Goal: Task Accomplishment & Management: Use online tool/utility

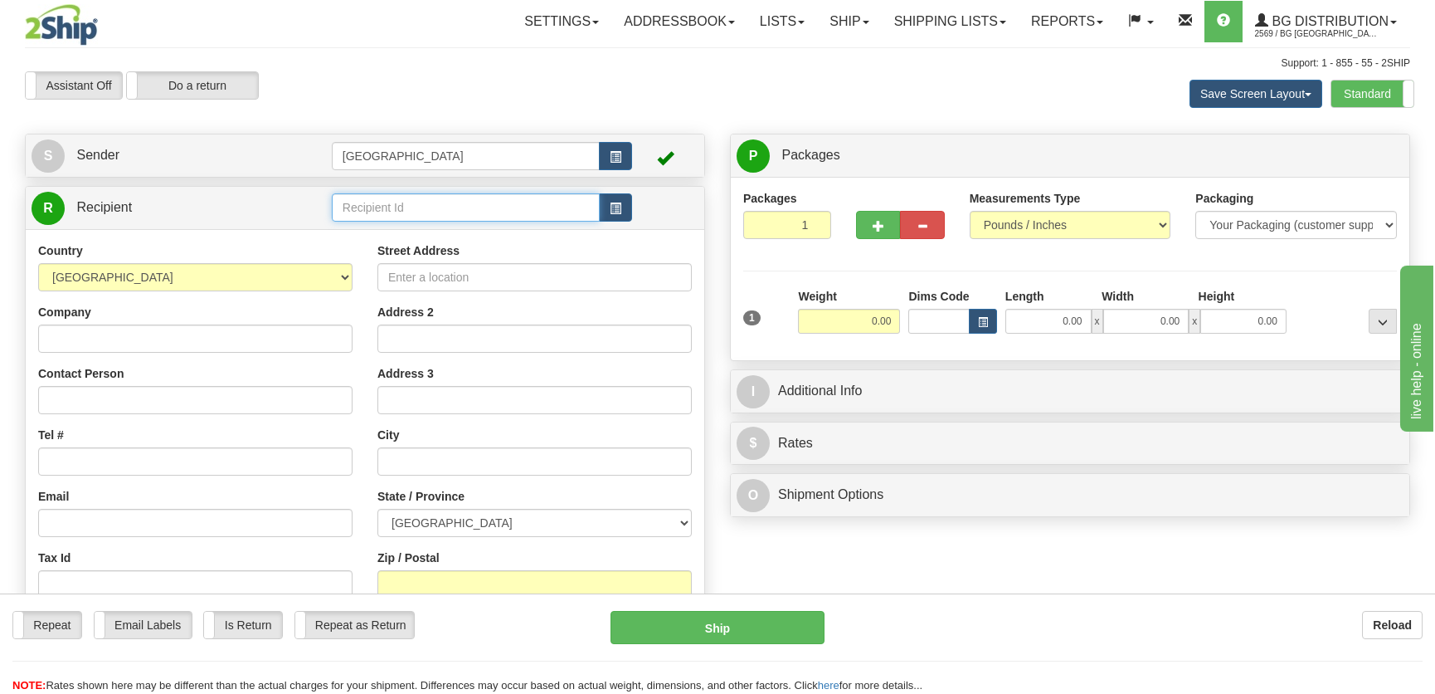
click at [469, 201] on input "text" at bounding box center [466, 207] width 268 height 28
click at [516, 222] on ul "5001" at bounding box center [466, 233] width 268 height 23
click at [516, 237] on div "5001" at bounding box center [461, 234] width 251 height 18
type input "5001"
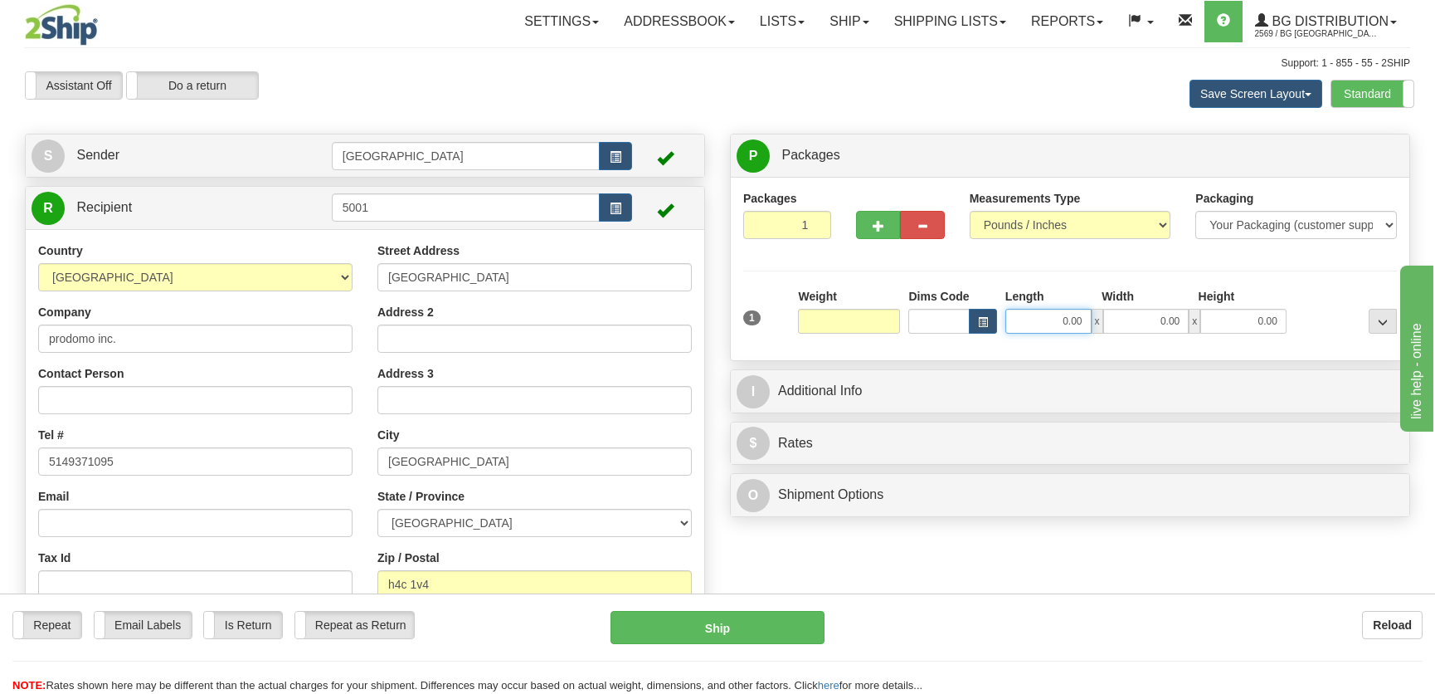
type input "0.00"
click at [1044, 326] on input "0.00" at bounding box center [1048, 321] width 86 height 25
type input "10.00"
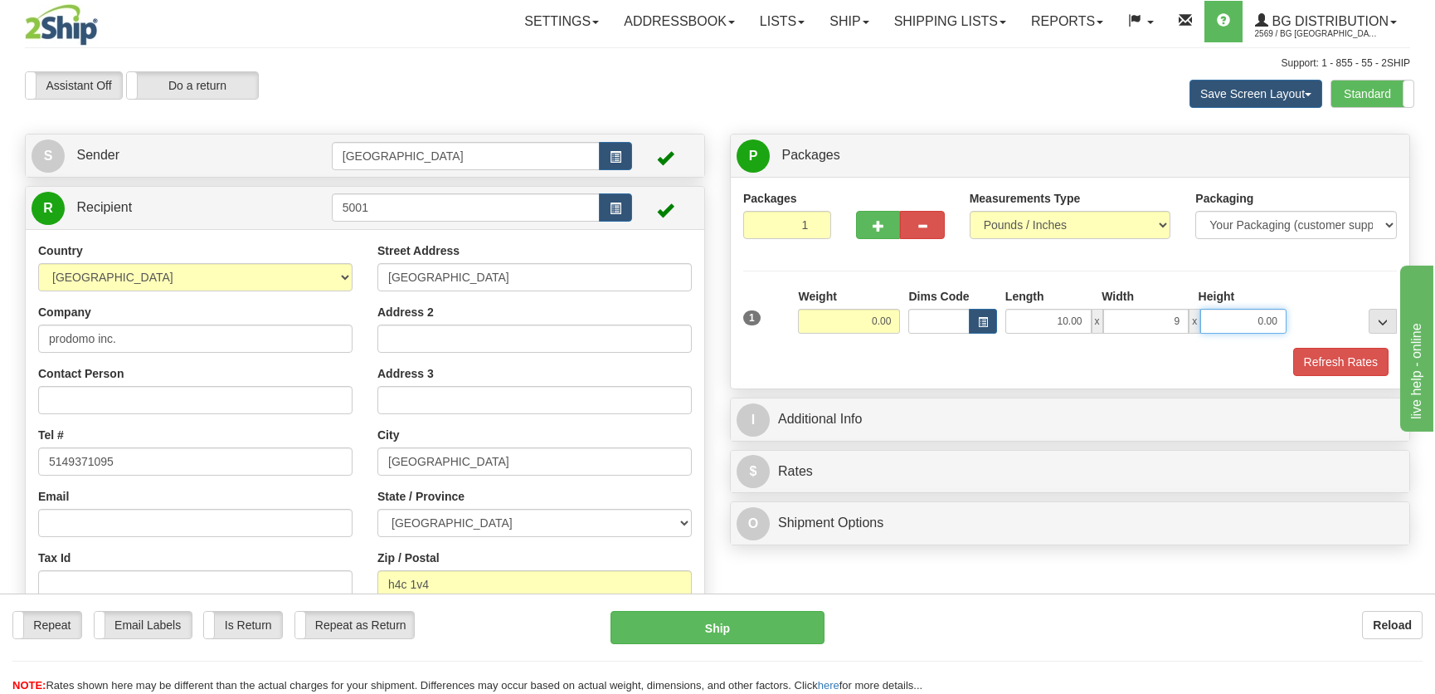
type input "9.00"
type input "4.00"
click at [882, 324] on input "0.00" at bounding box center [849, 321] width 102 height 25
type input "3.00"
click at [1336, 362] on button "Refresh Rates" at bounding box center [1340, 362] width 95 height 28
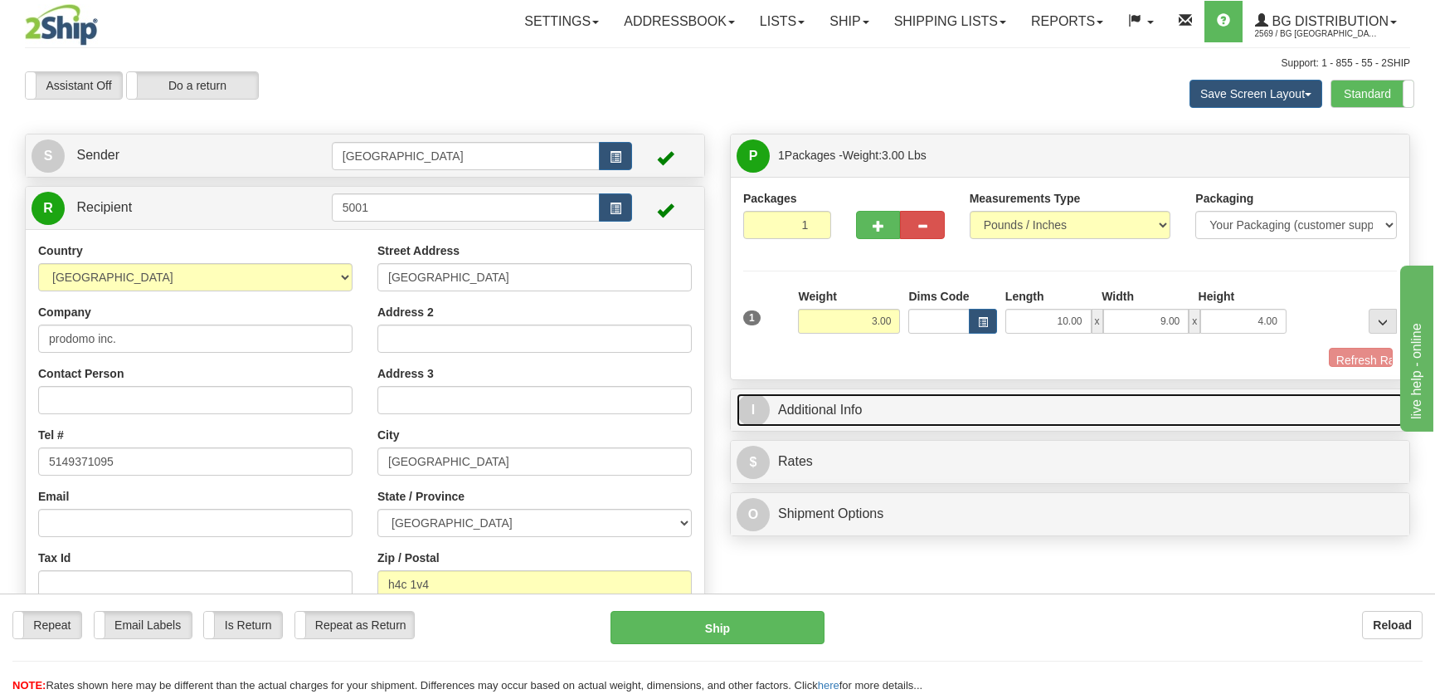
click at [1235, 393] on link "I Additional Info" at bounding box center [1070, 410] width 667 height 34
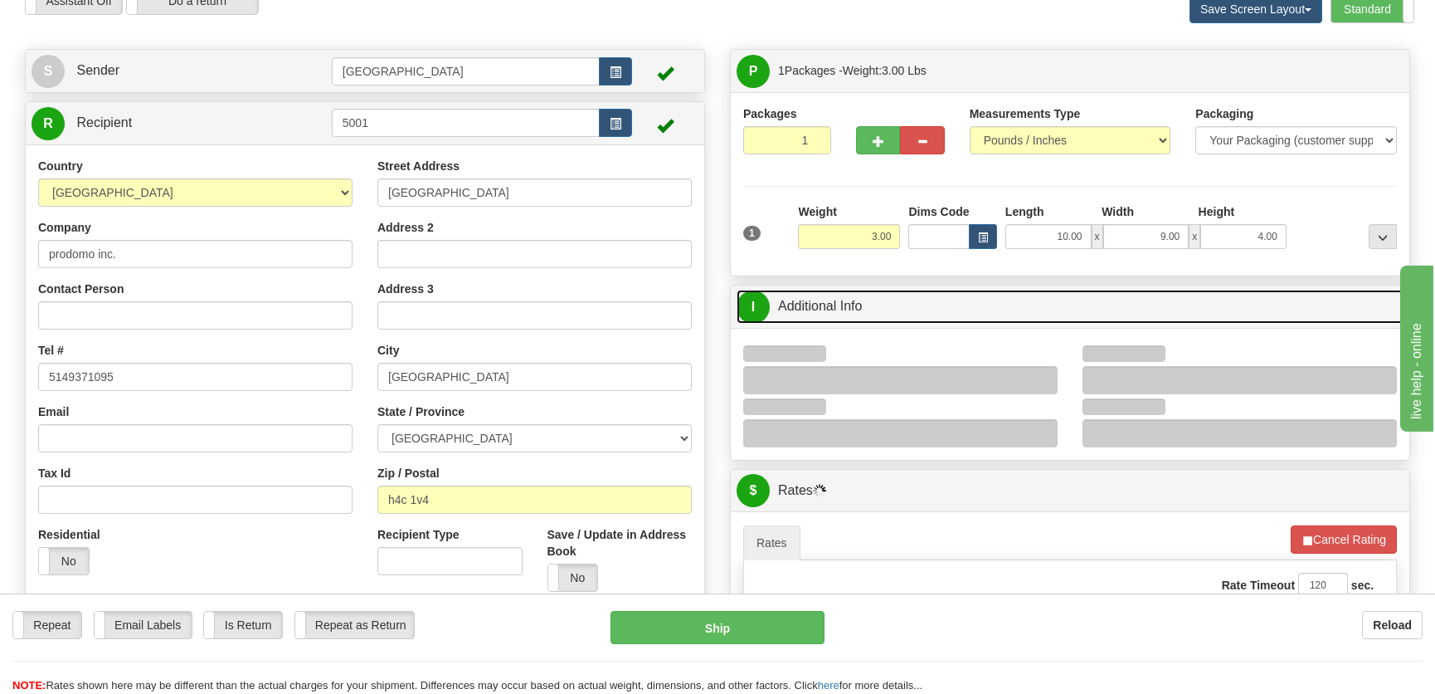
scroll to position [226, 0]
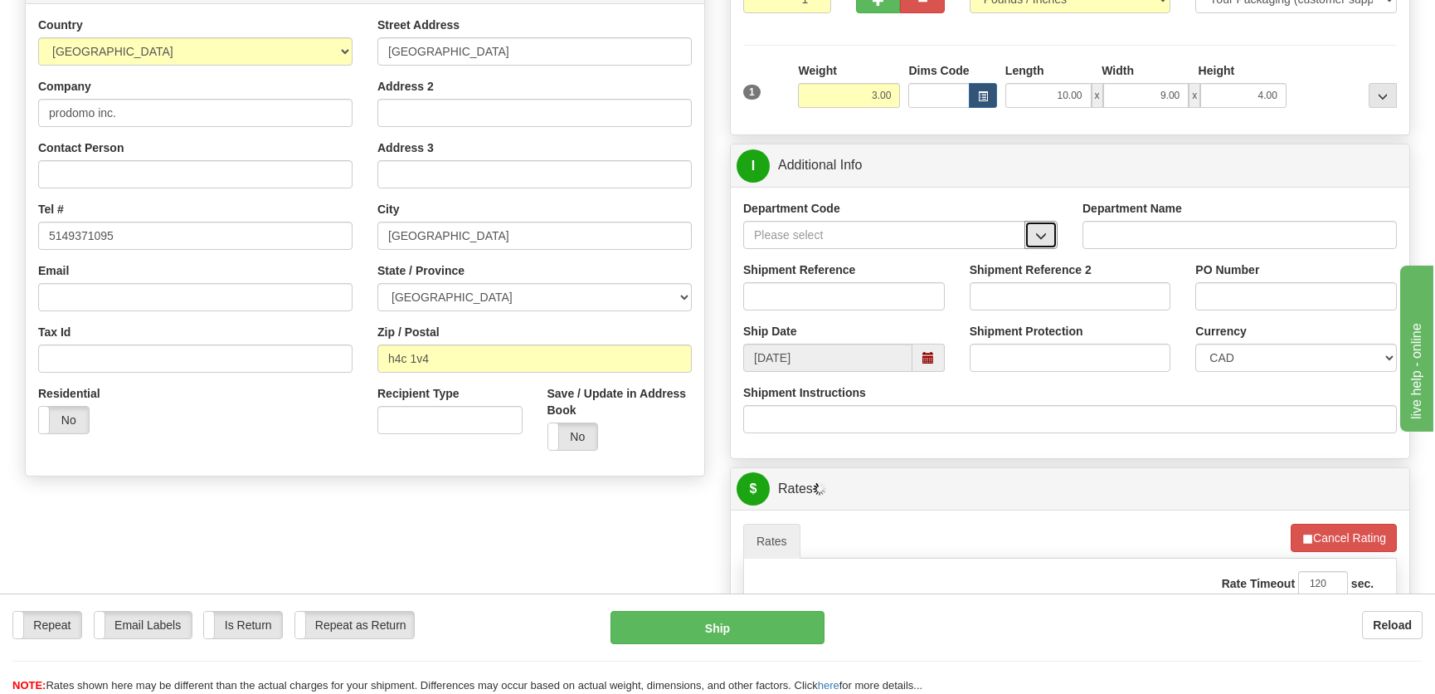
click at [1044, 221] on button "button" at bounding box center [1040, 235] width 33 height 28
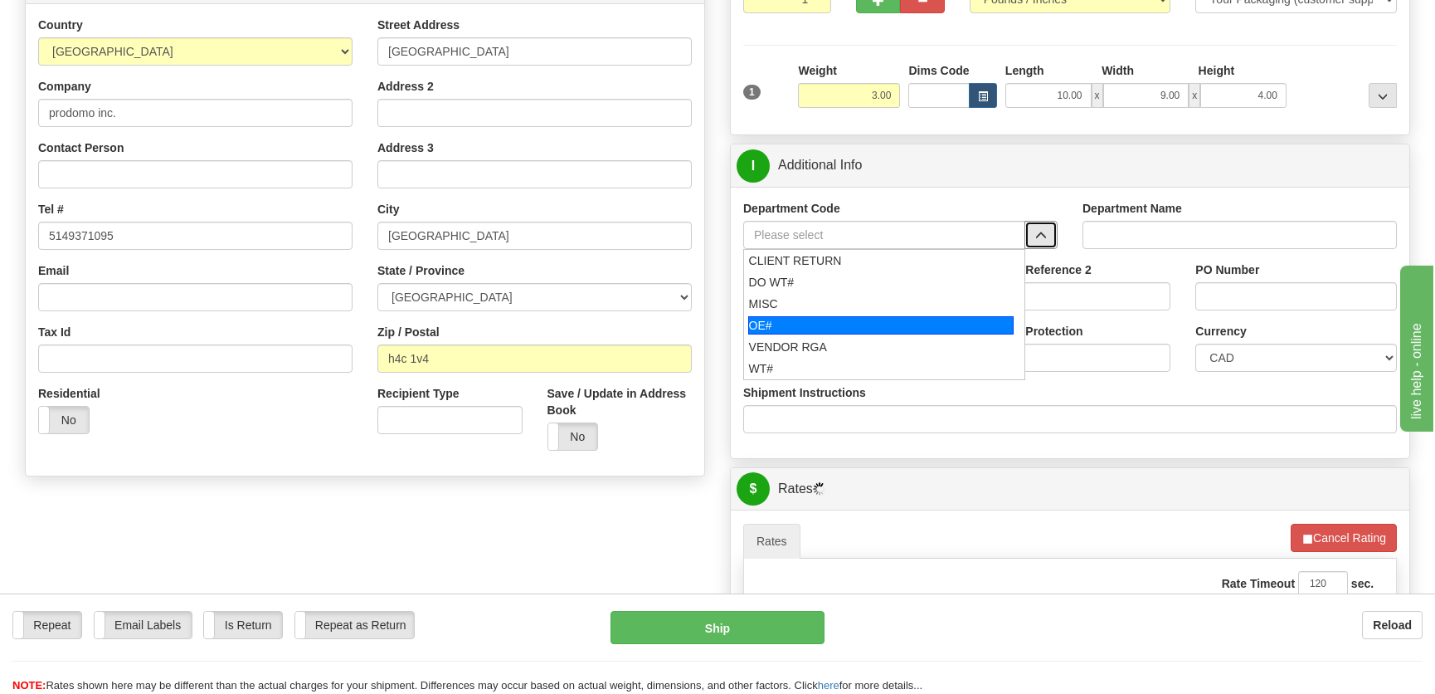
click at [832, 324] on div "OE#" at bounding box center [881, 325] width 266 height 18
type input "OE#"
type input "ORDERS"
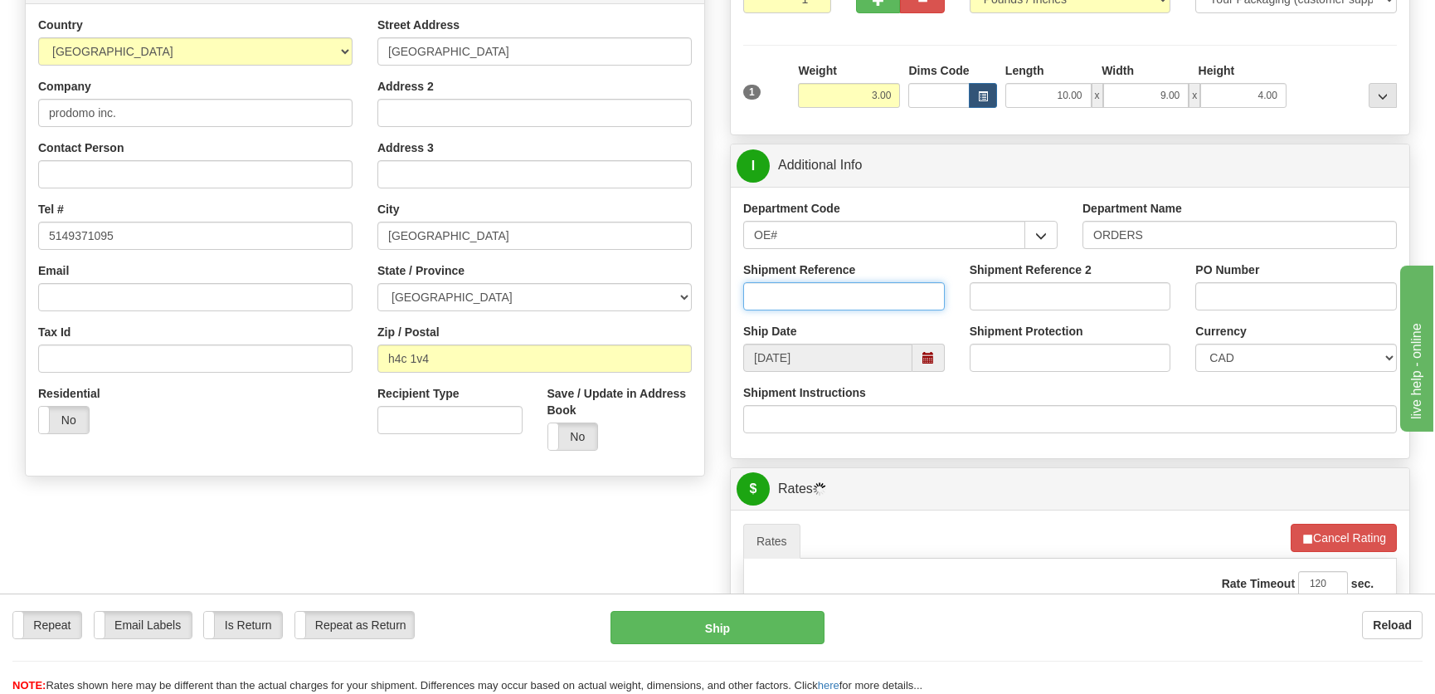
click at [854, 298] on input "Shipment Reference" at bounding box center [844, 296] width 202 height 28
type input "50323875-00"
click at [1380, 312] on div "PO Number" at bounding box center [1296, 291] width 226 height 61
click at [1354, 298] on input "PO Number" at bounding box center [1296, 296] width 202 height 28
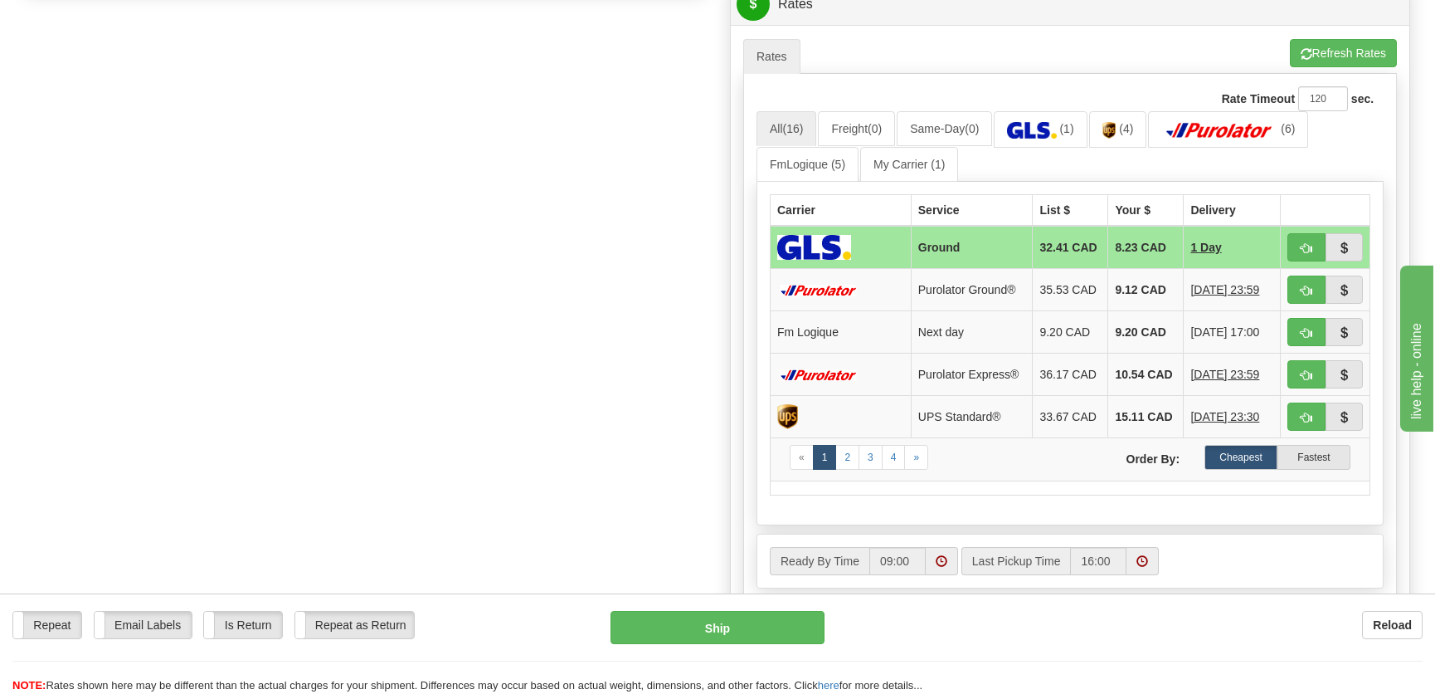
scroll to position [754, 0]
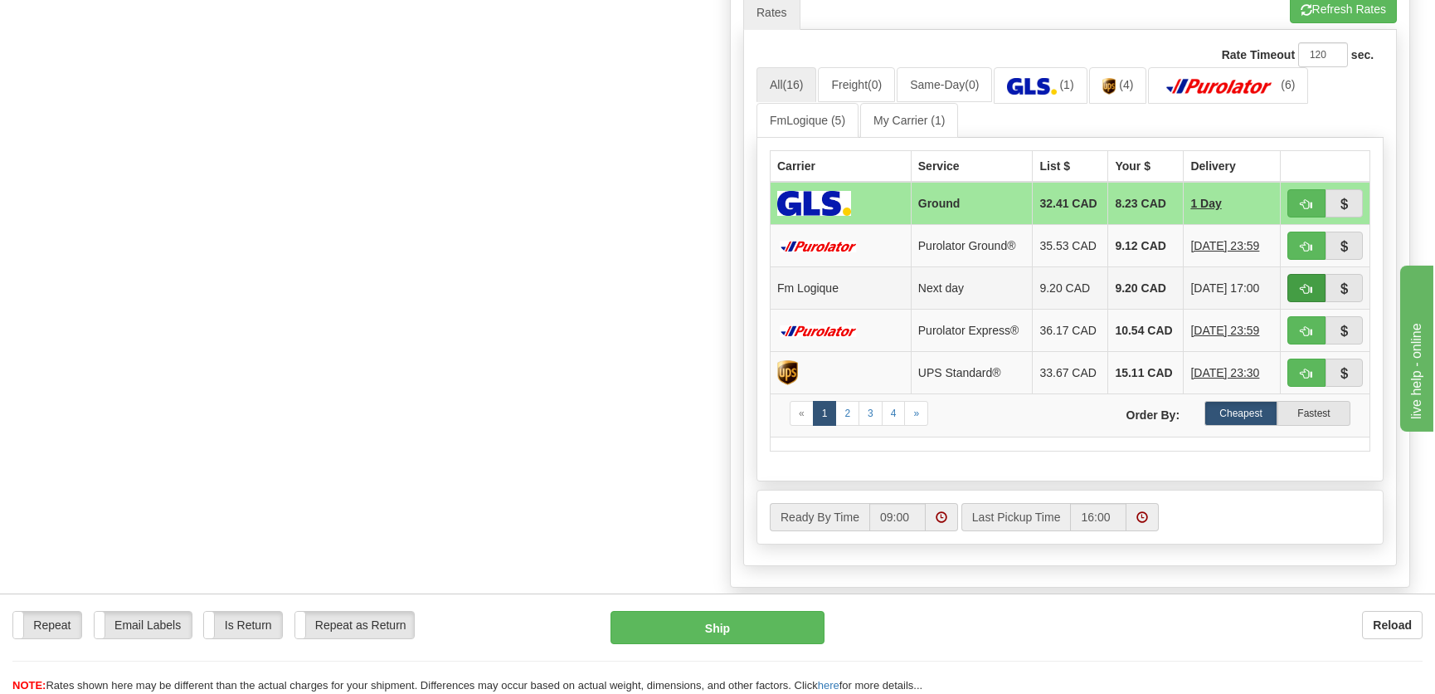
type input "."
click at [1304, 284] on span "button" at bounding box center [1307, 289] width 12 height 11
type input "jour"
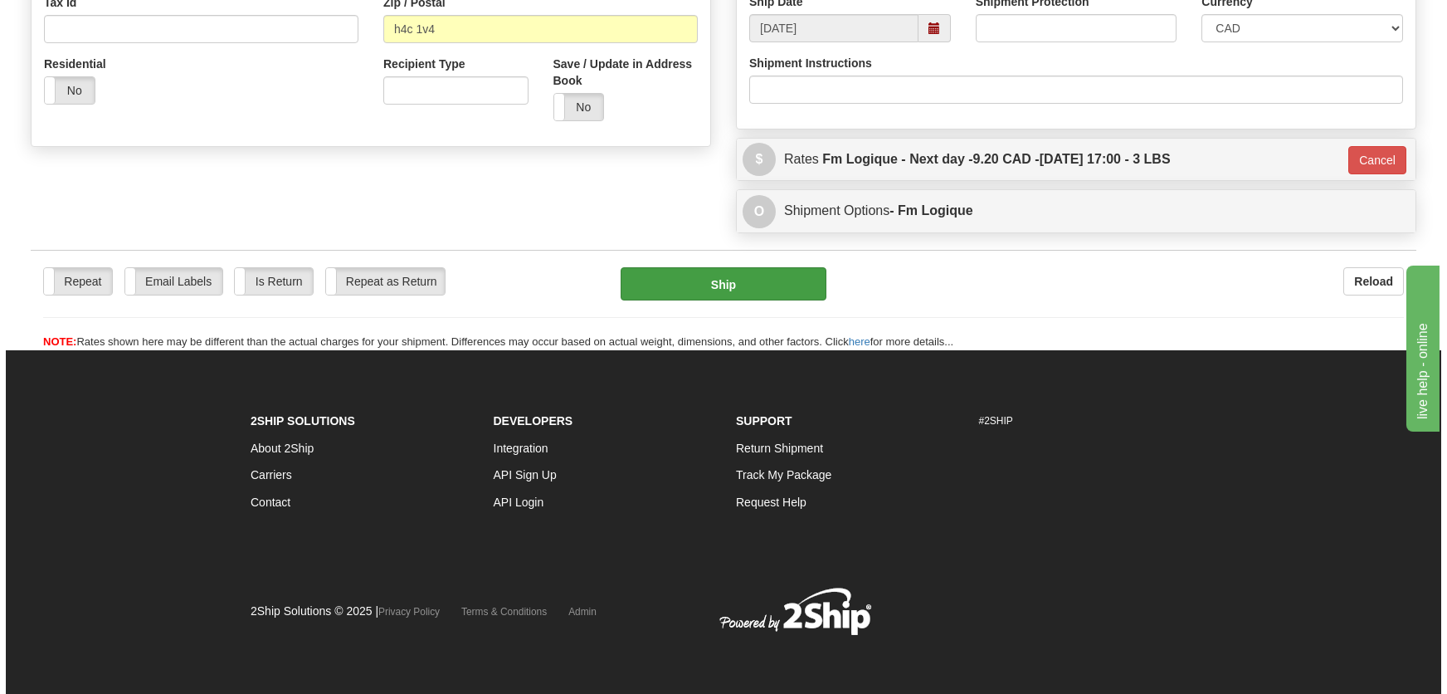
scroll to position [555, 0]
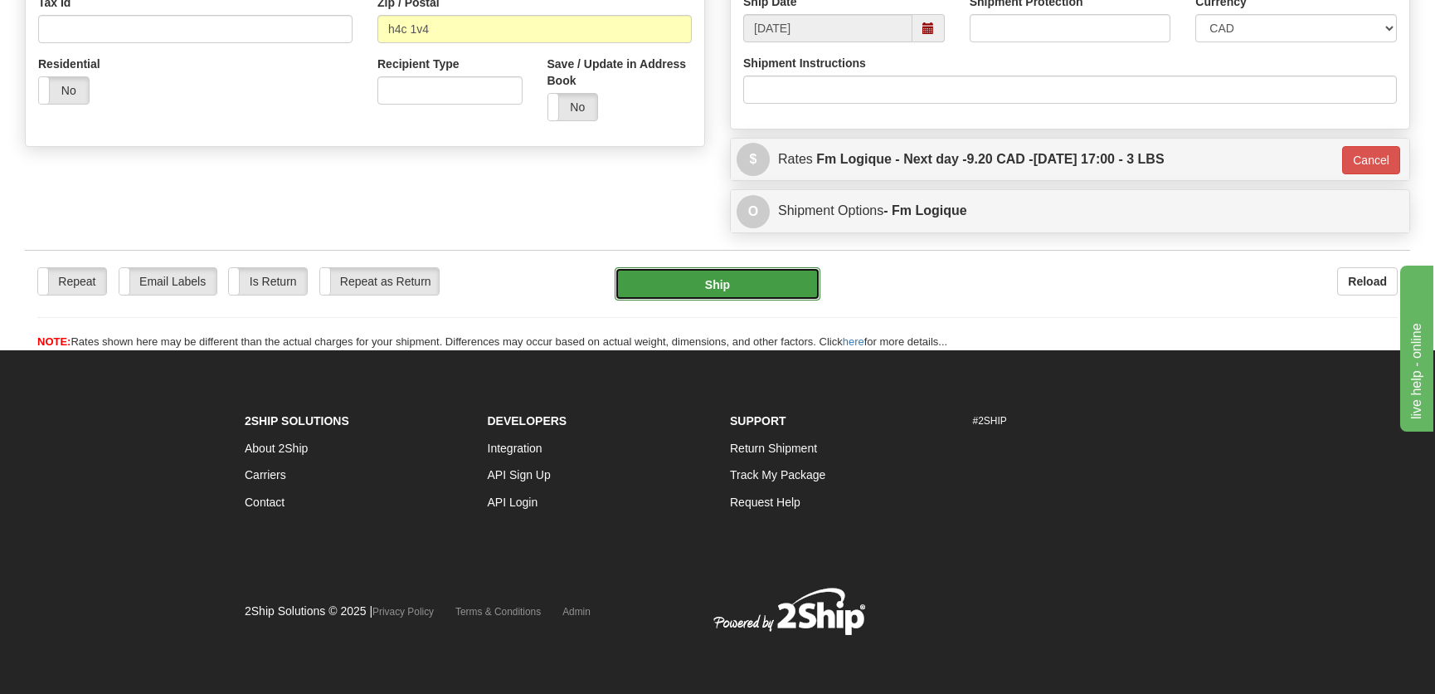
click at [728, 270] on button "Ship" at bounding box center [718, 283] width 206 height 33
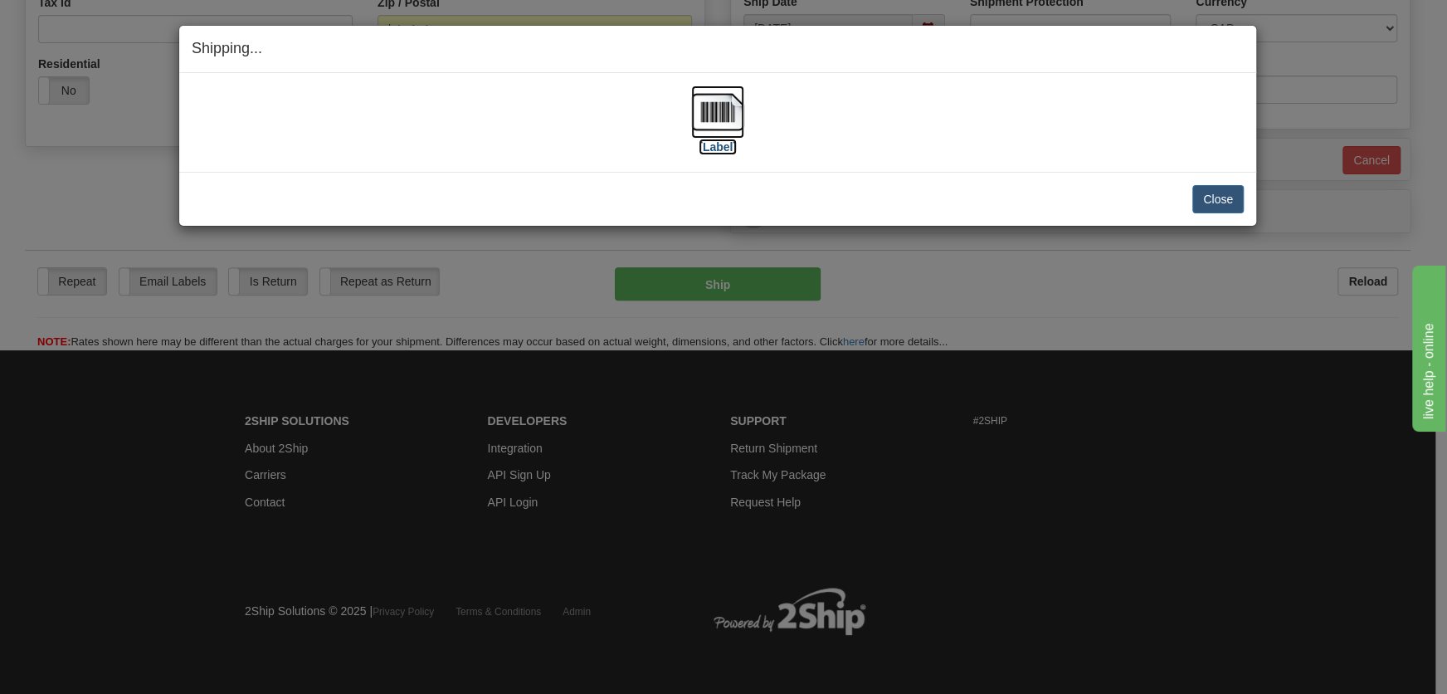
click at [733, 134] on img at bounding box center [717, 111] width 53 height 53
click at [1216, 206] on button "Close" at bounding box center [1217, 199] width 51 height 28
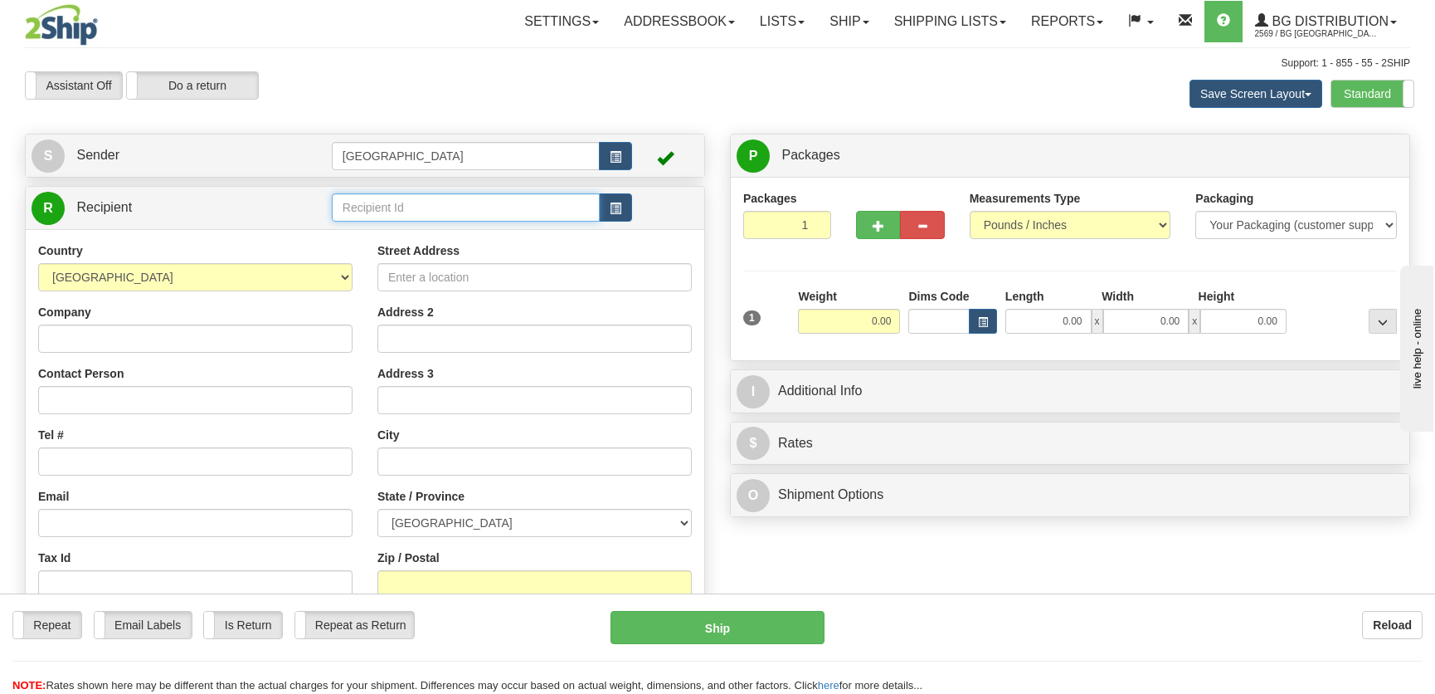
click at [434, 199] on input "text" at bounding box center [466, 207] width 268 height 28
click at [407, 235] on div "SERVITEK" at bounding box center [461, 234] width 251 height 18
type input "SERVITEK"
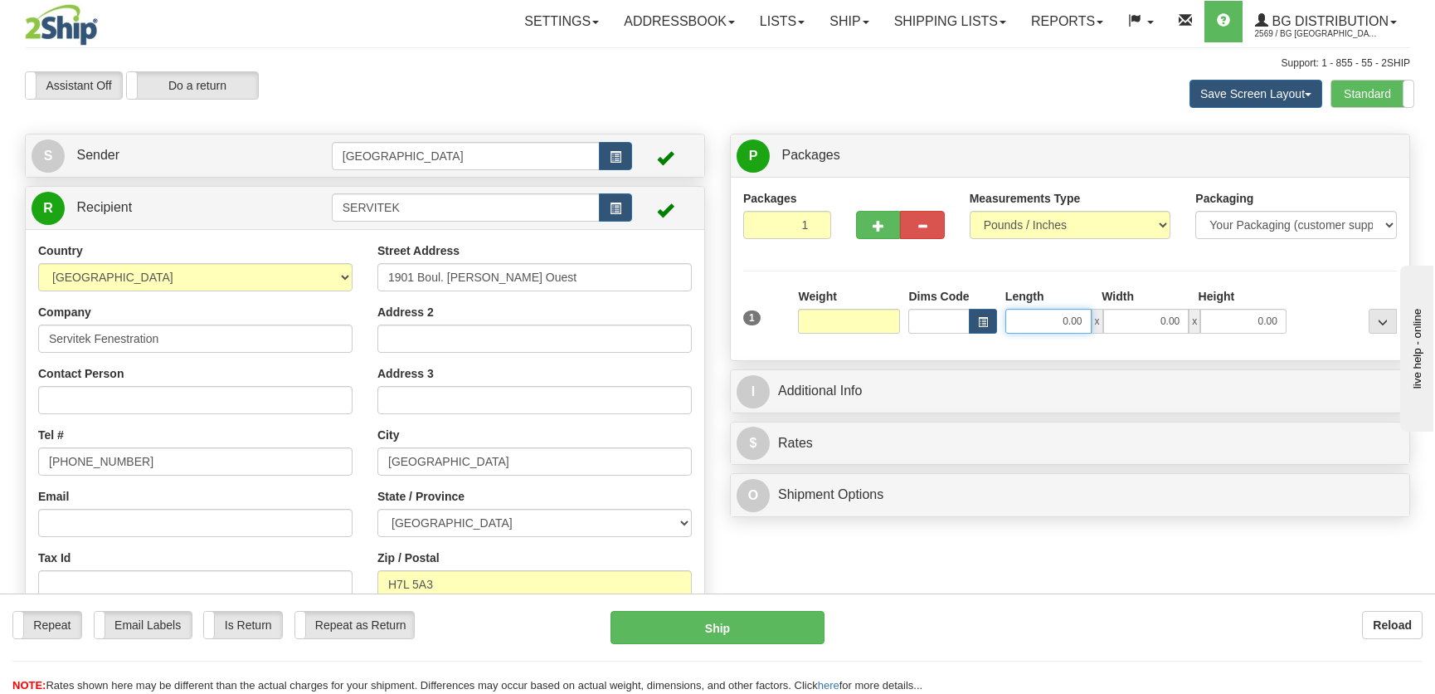
type input "0.00"
click at [1062, 324] on input "0.00" at bounding box center [1048, 321] width 86 height 25
type input "10.00"
type input "7.00"
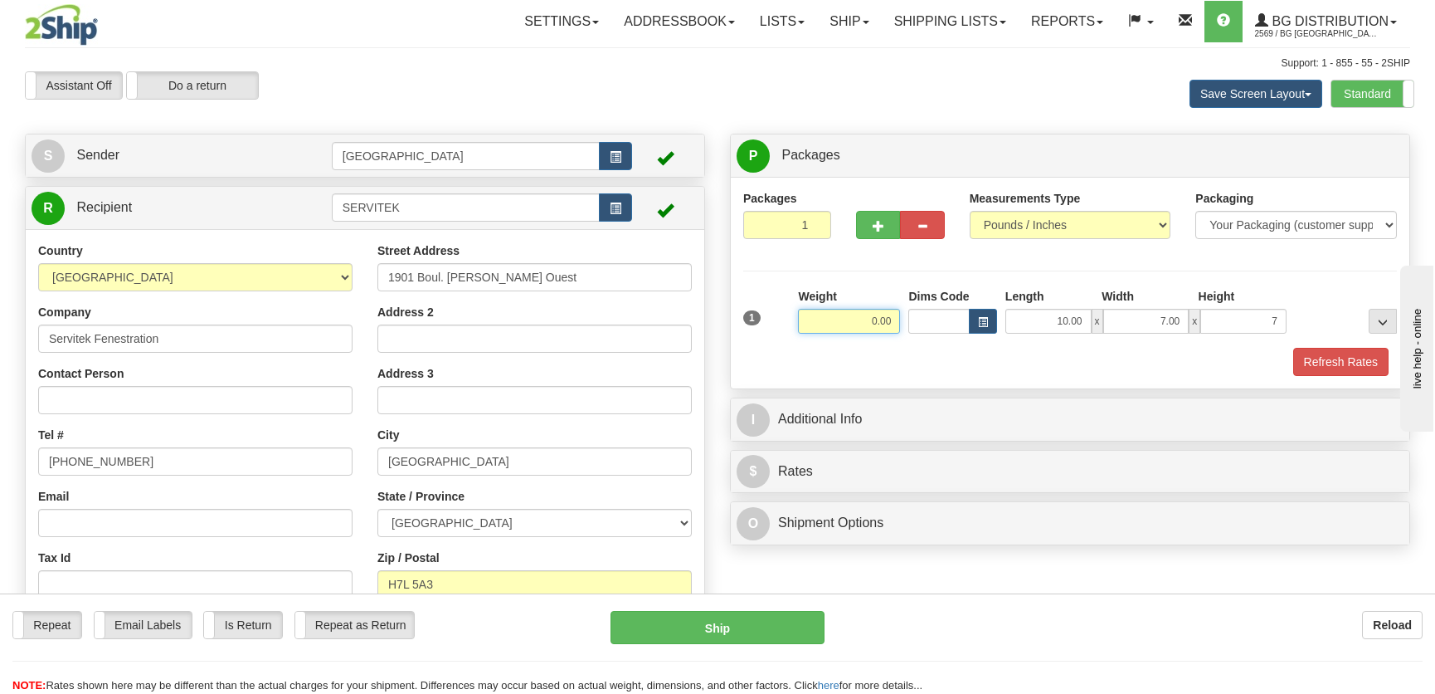
type input "7.00"
click at [896, 327] on input "0.00" at bounding box center [849, 321] width 102 height 25
type input "4.00"
click at [1348, 354] on button "Refresh Rates" at bounding box center [1340, 362] width 95 height 28
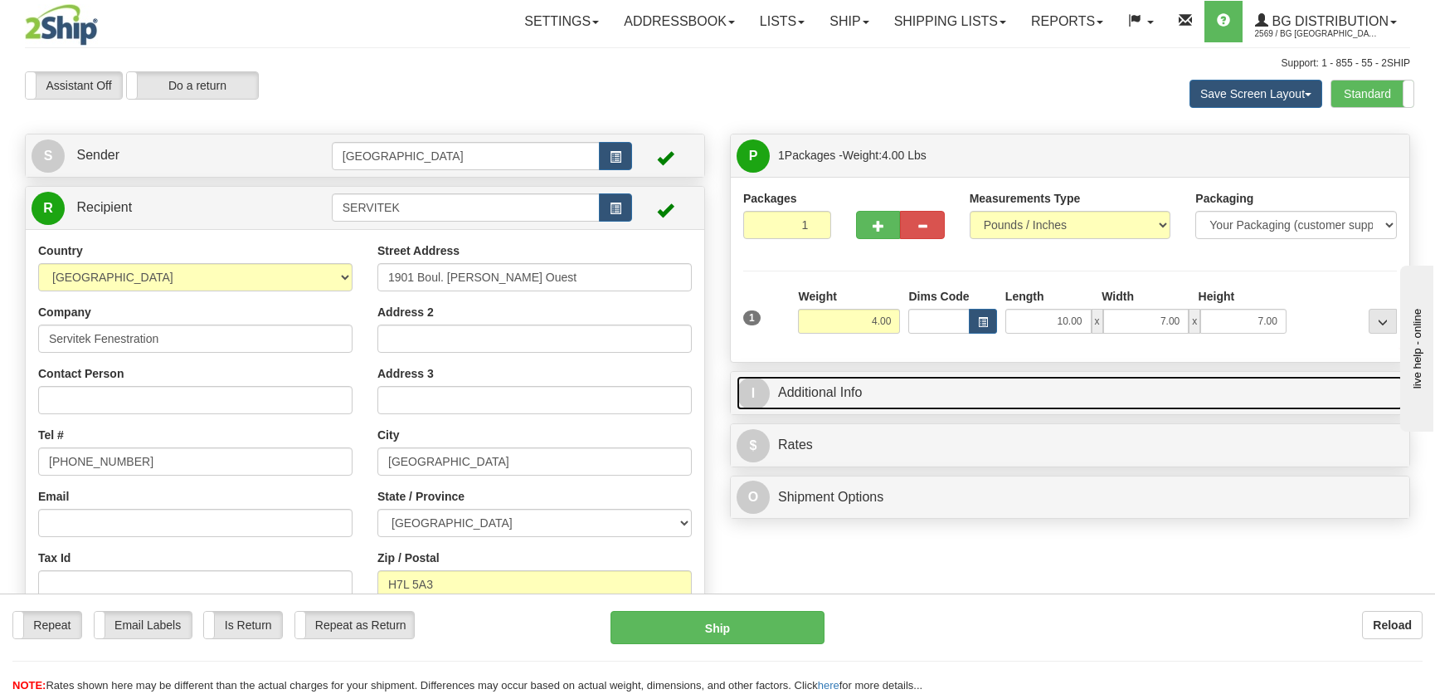
click at [1210, 392] on link "I Additional Info" at bounding box center [1070, 393] width 667 height 34
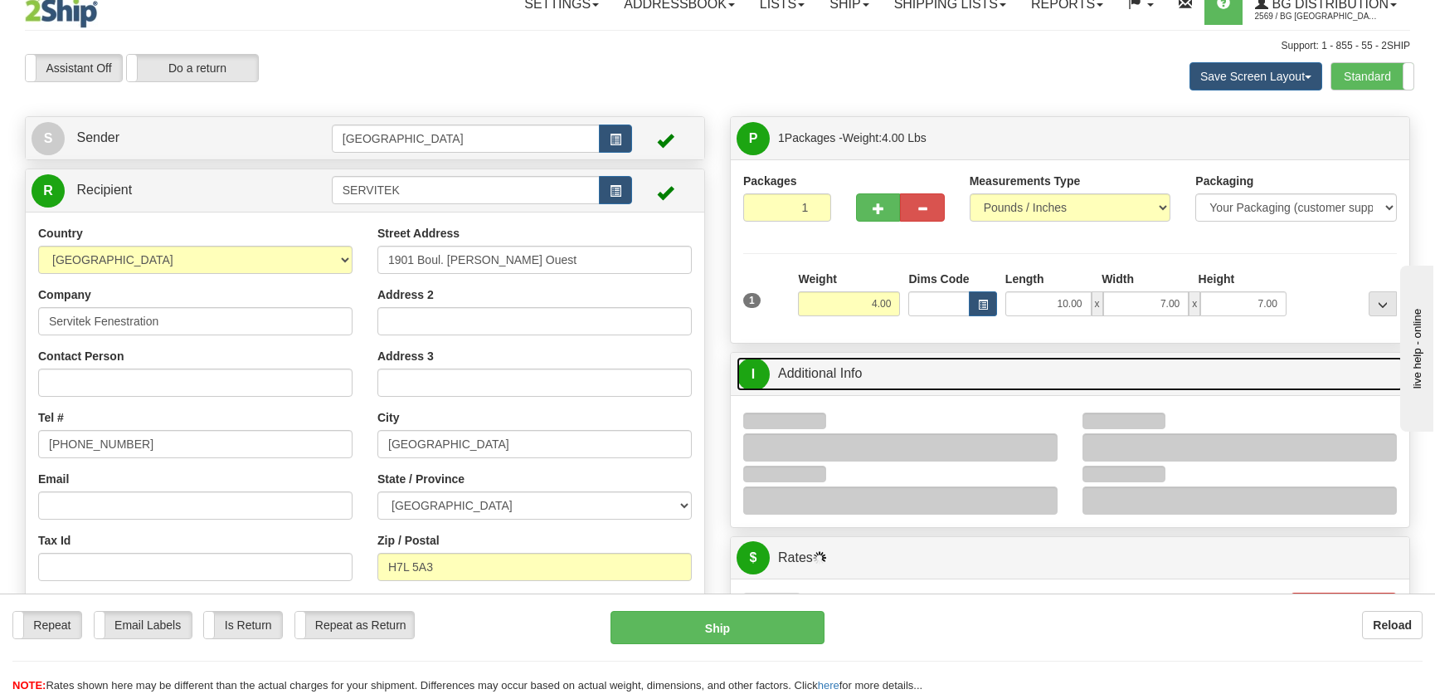
scroll to position [150, 0]
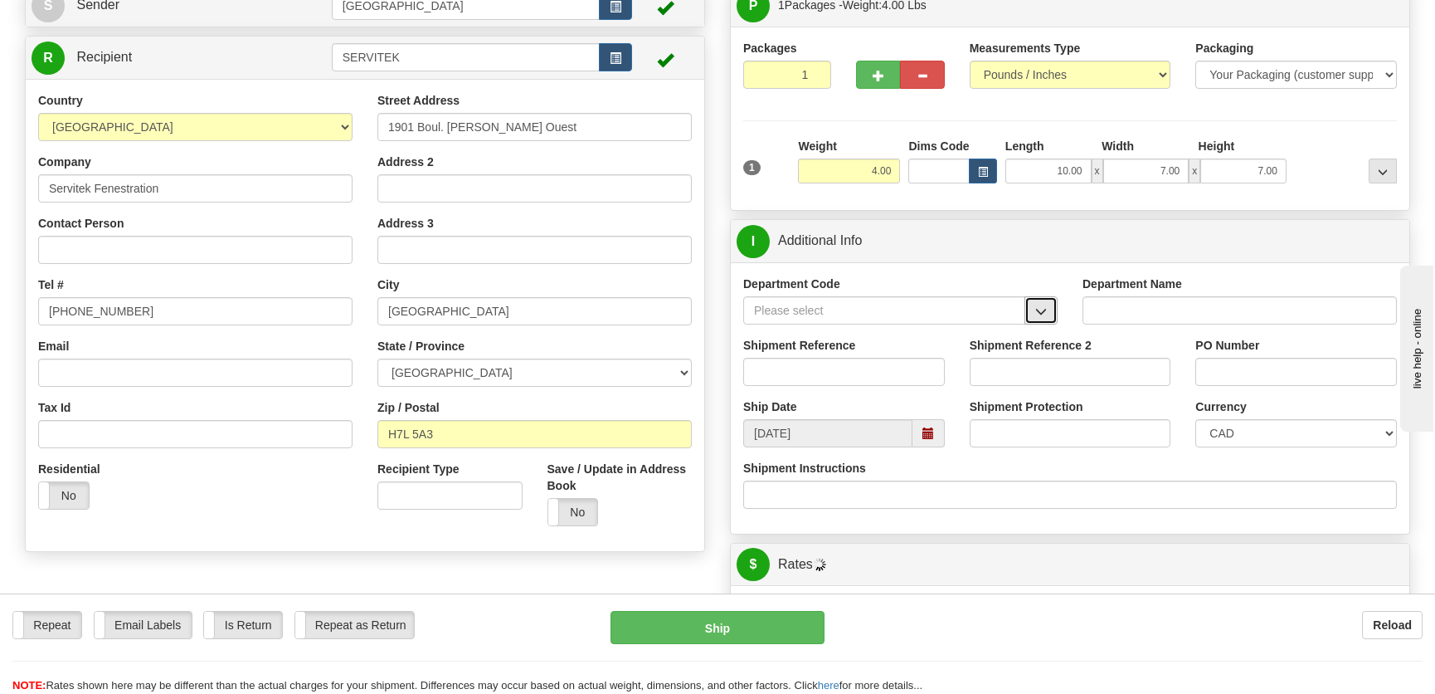
click at [1040, 306] on span "button" at bounding box center [1041, 311] width 12 height 11
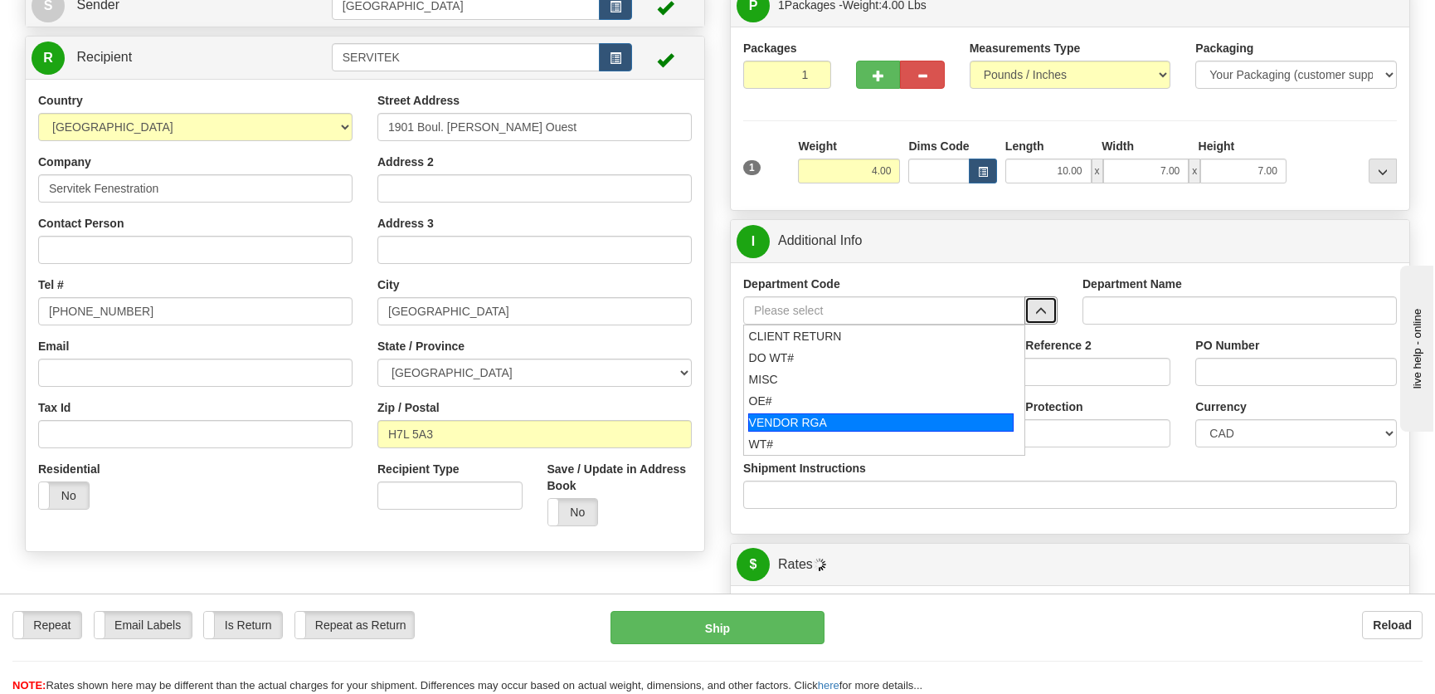
click at [812, 416] on div "VENDOR RGA" at bounding box center [881, 422] width 266 height 18
type input "VENDOR RGA"
type input "VENDOR RETURNS"
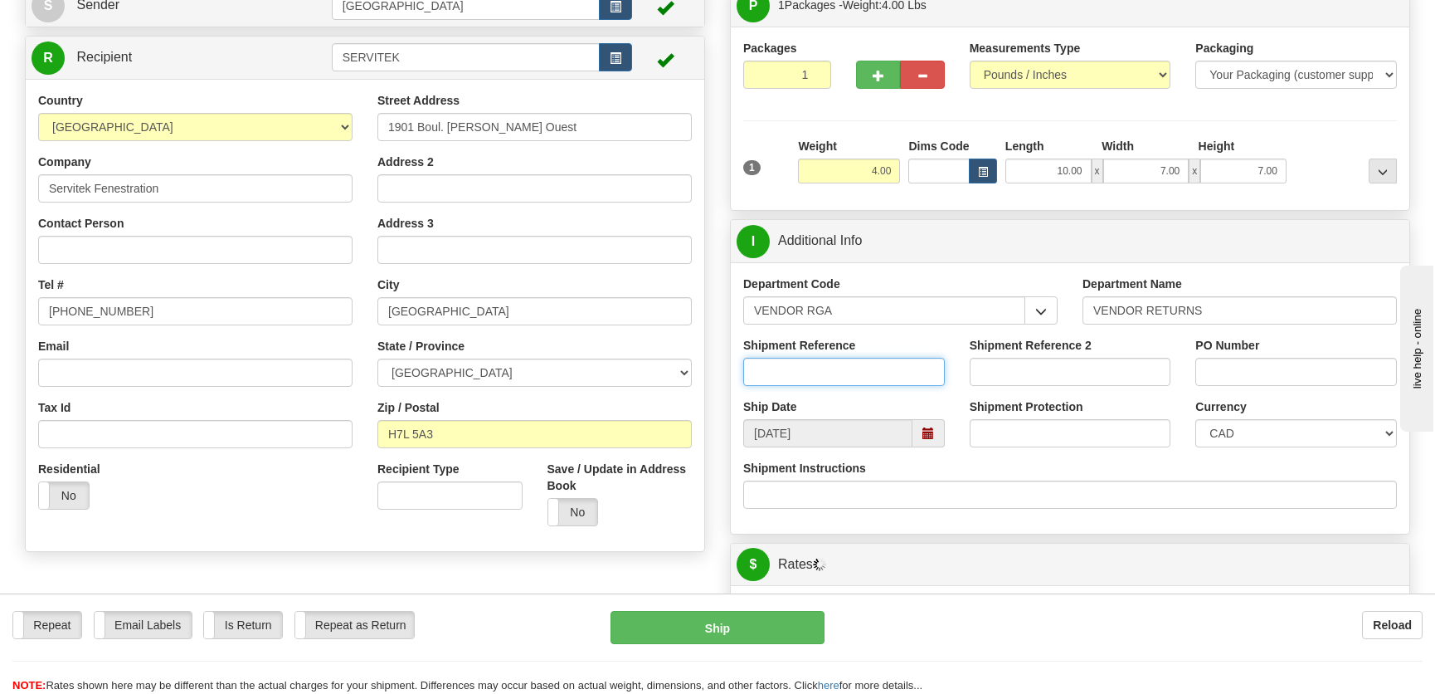
click at [824, 378] on input "Shipment Reference" at bounding box center [844, 372] width 202 height 28
type input "5043199-00"
click at [1274, 370] on input "PO Number" at bounding box center [1296, 372] width 202 height 28
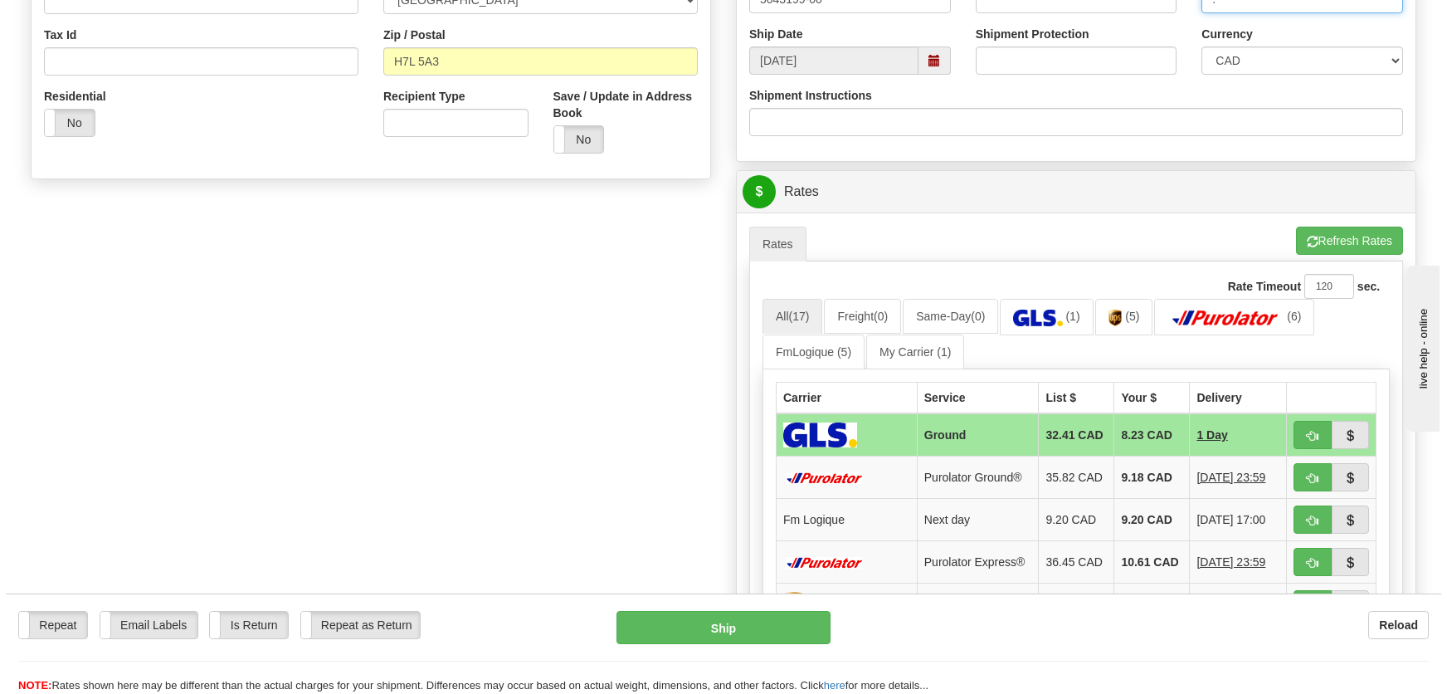
scroll to position [528, 0]
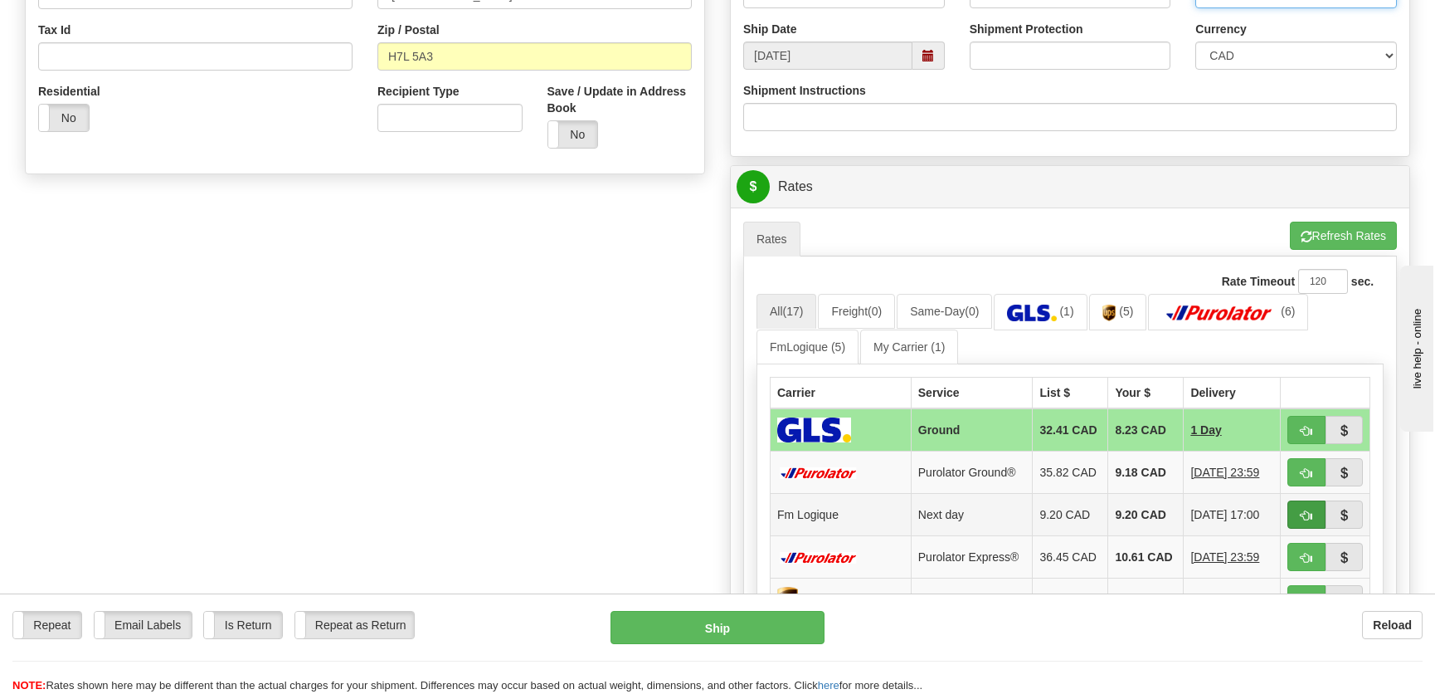
type input "."
click at [1293, 514] on button "button" at bounding box center [1306, 514] width 38 height 28
type input "jour"
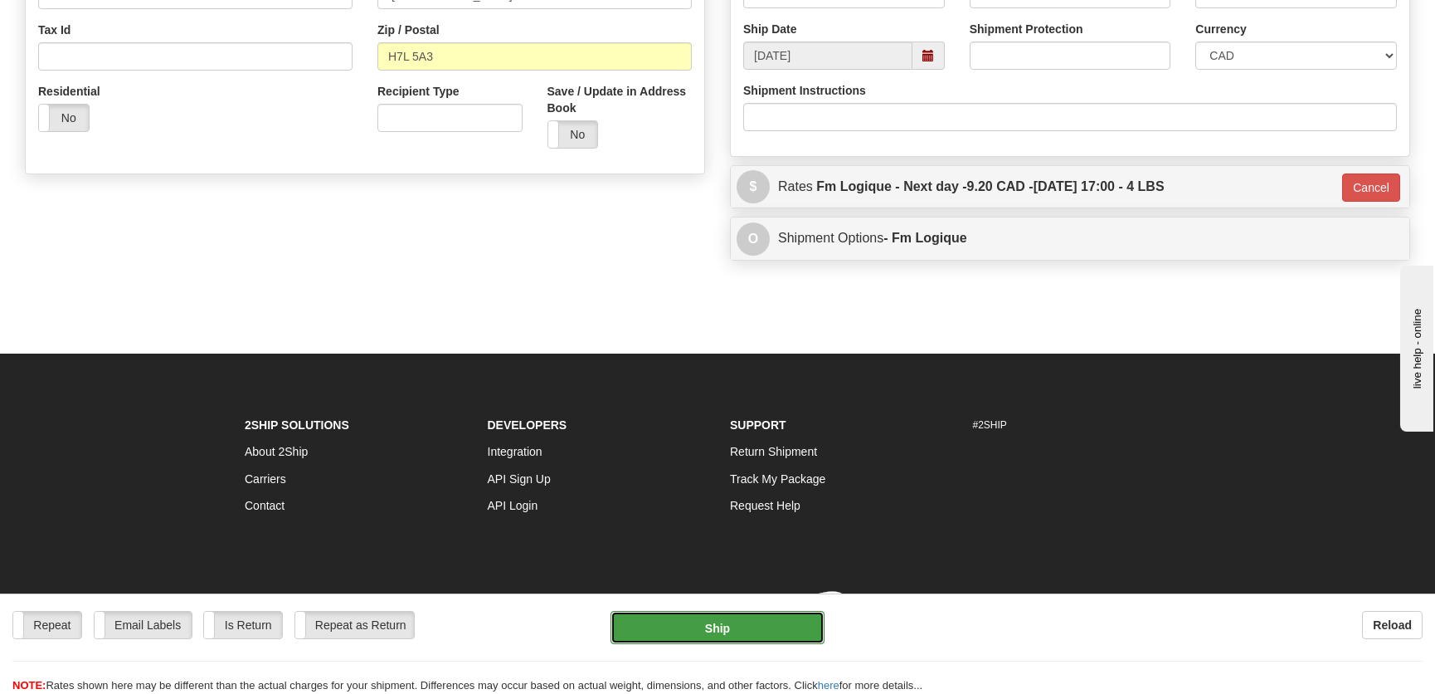
click at [762, 622] on button "Ship" at bounding box center [718, 627] width 214 height 33
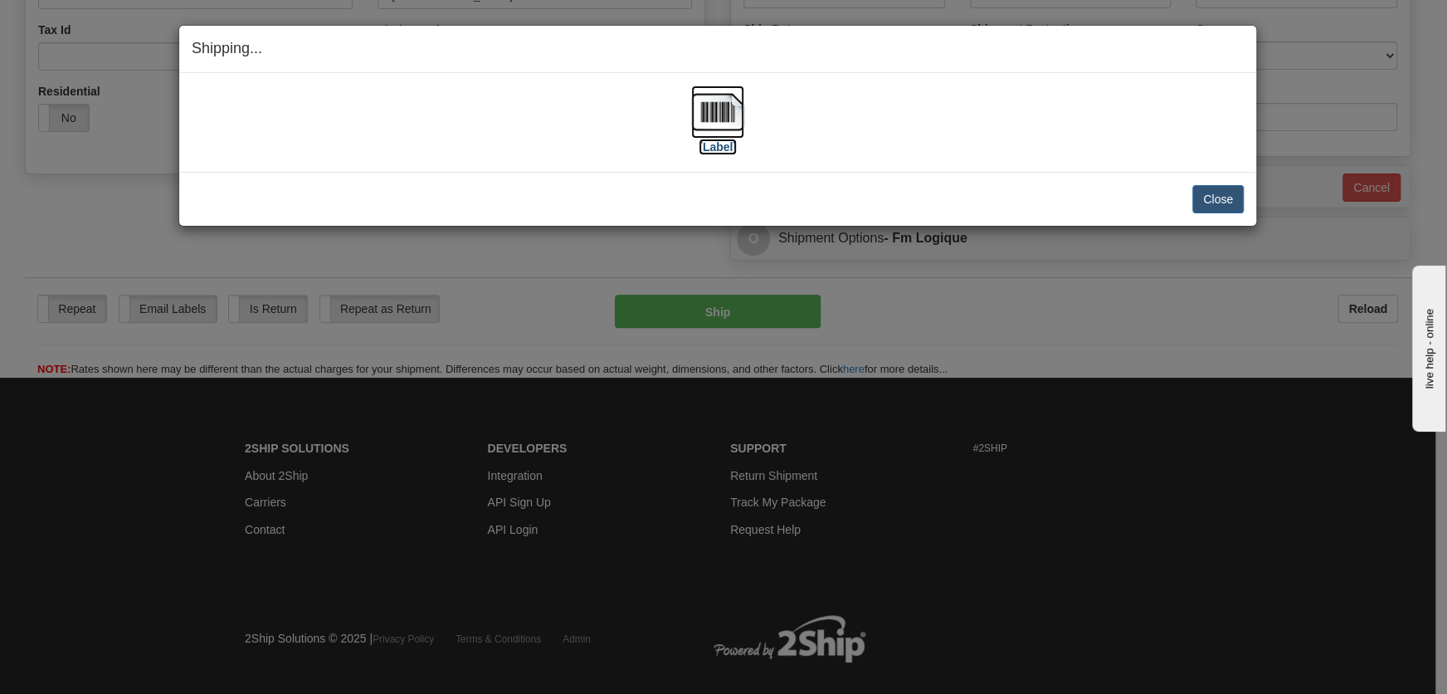
click at [721, 87] on img at bounding box center [717, 111] width 53 height 53
click at [1225, 202] on button "Close" at bounding box center [1217, 199] width 51 height 28
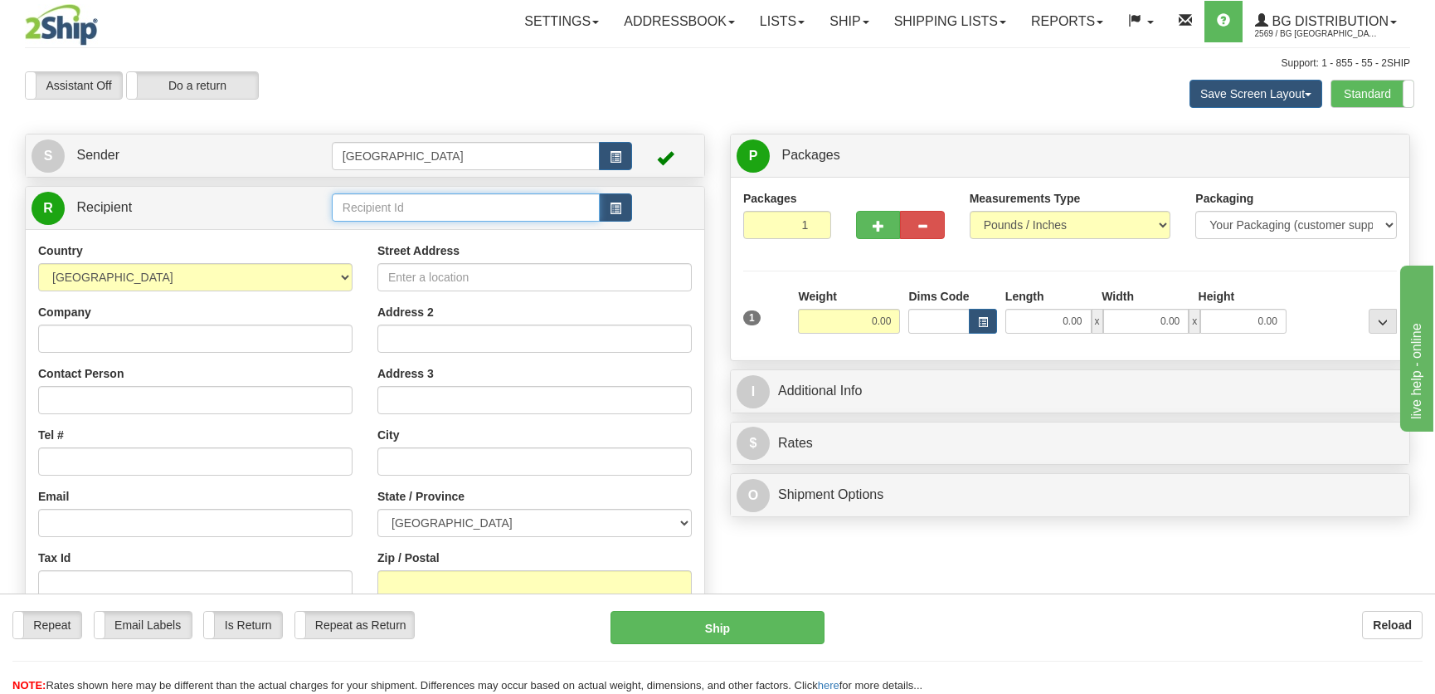
click at [411, 198] on input "text" at bounding box center [466, 207] width 268 height 28
click at [414, 232] on div "INAX" at bounding box center [461, 234] width 251 height 18
type input "INAX"
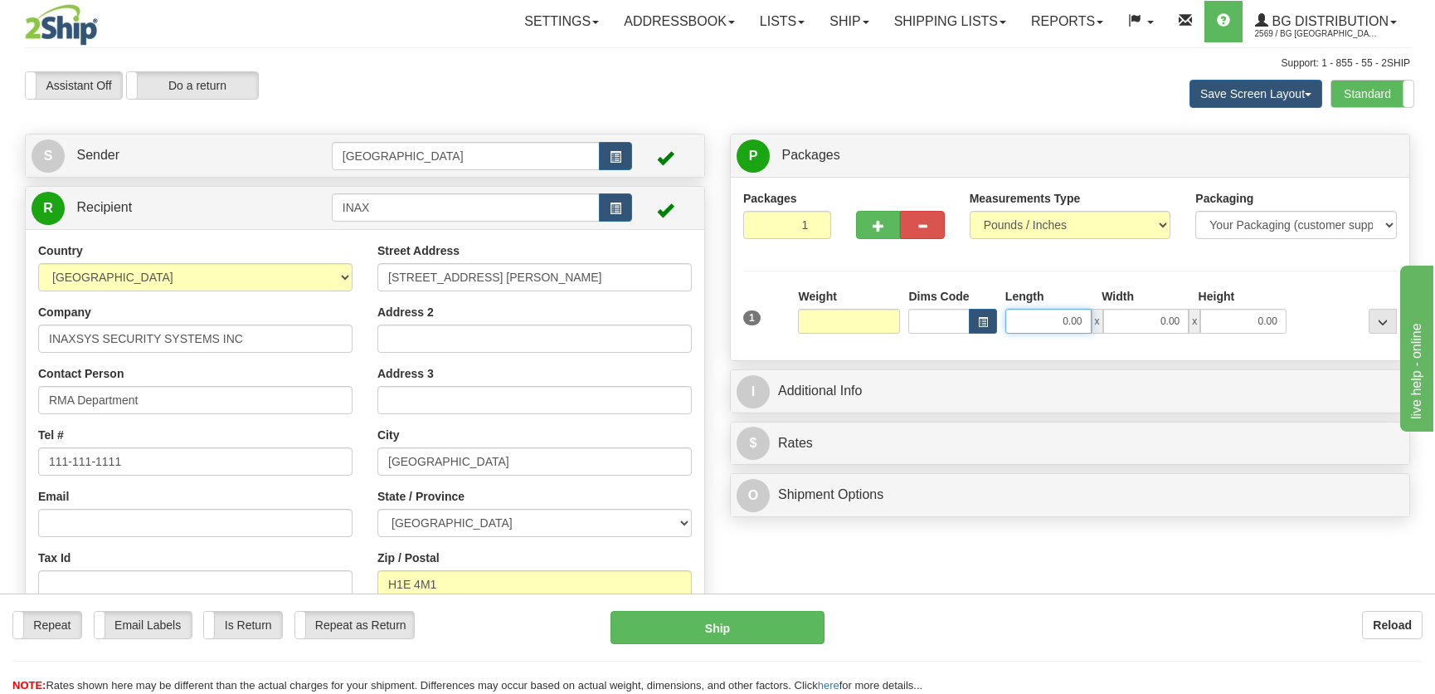
type input "0.00"
click at [1045, 322] on input "0.00" at bounding box center [1048, 321] width 86 height 25
type input "22.00"
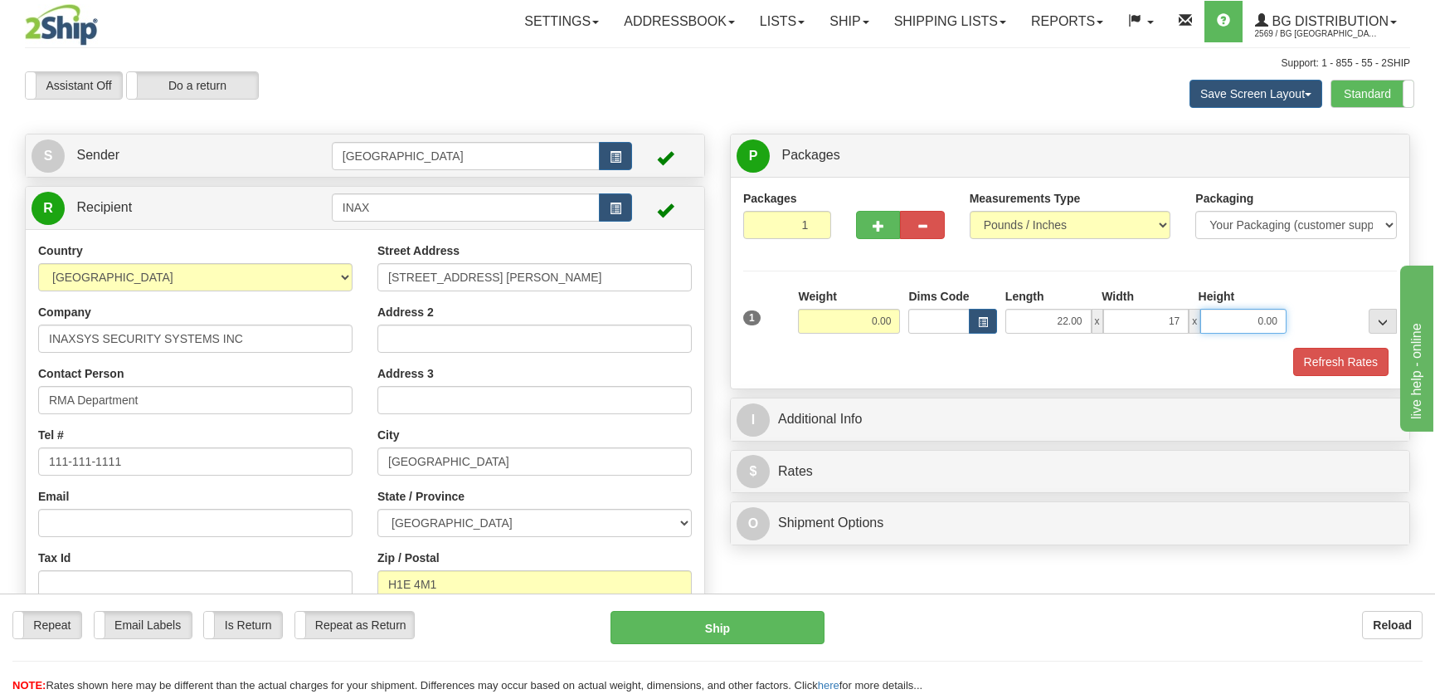
type input "17.00"
type input "9.00"
click at [849, 324] on input "0.00" at bounding box center [849, 321] width 102 height 25
type input "24.00"
click at [1340, 356] on button "Refresh Rates" at bounding box center [1340, 362] width 95 height 28
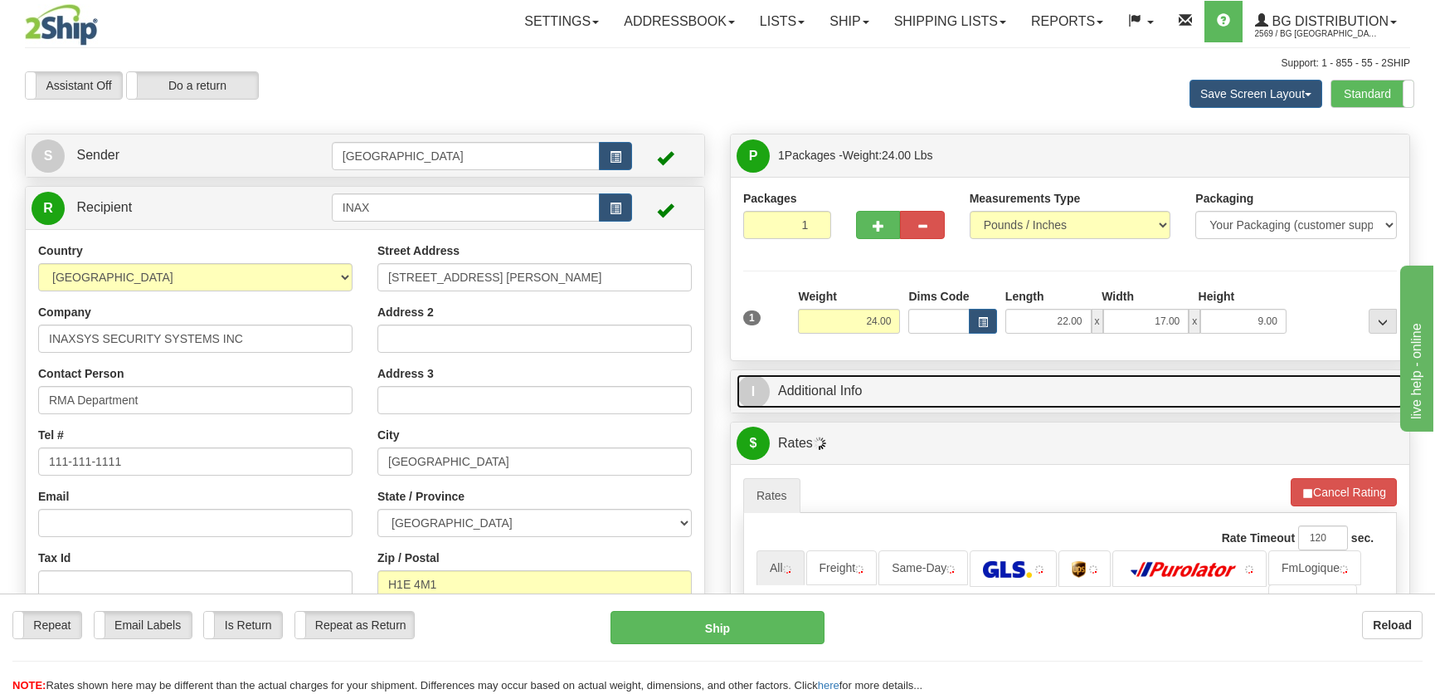
click at [1118, 392] on link "I Additional Info" at bounding box center [1070, 391] width 667 height 34
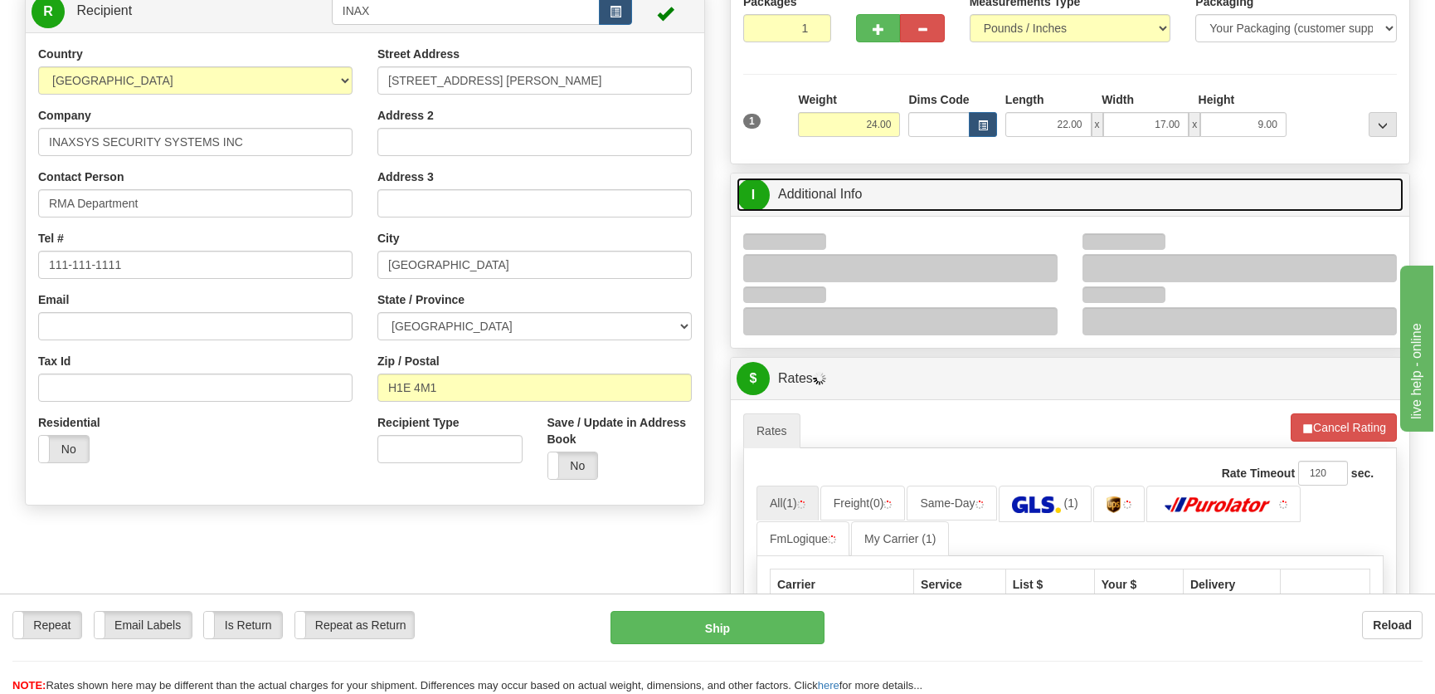
scroll to position [226, 0]
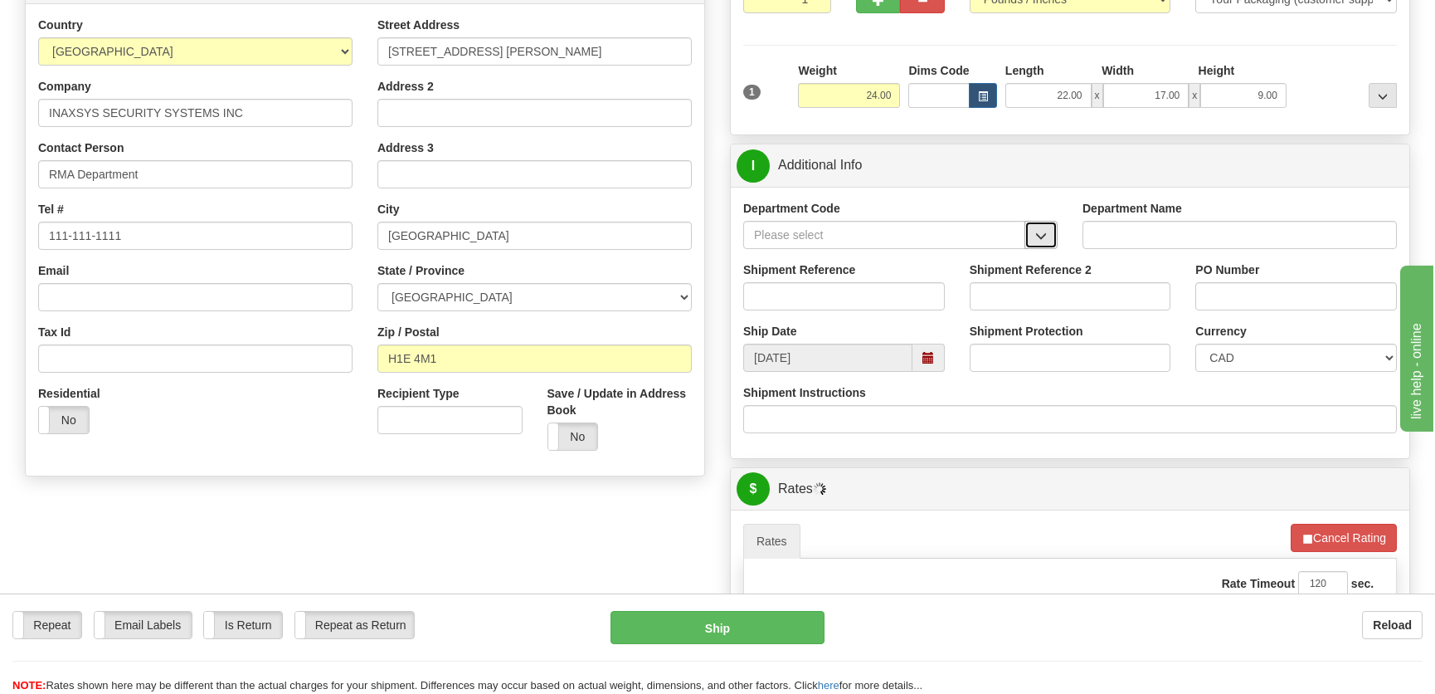
click at [1049, 228] on button "button" at bounding box center [1040, 235] width 33 height 28
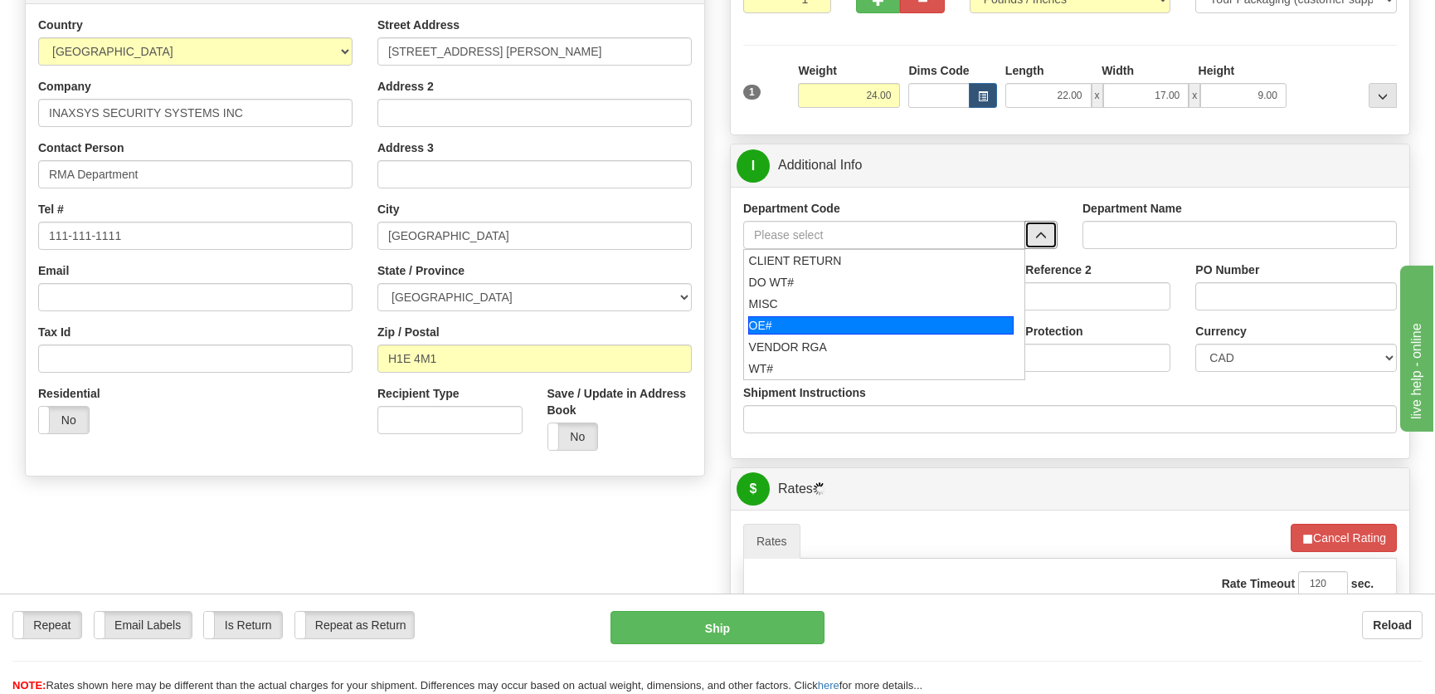
click at [820, 321] on div "OE#" at bounding box center [881, 325] width 266 height 18
type input "OE#"
type input "ORDERS"
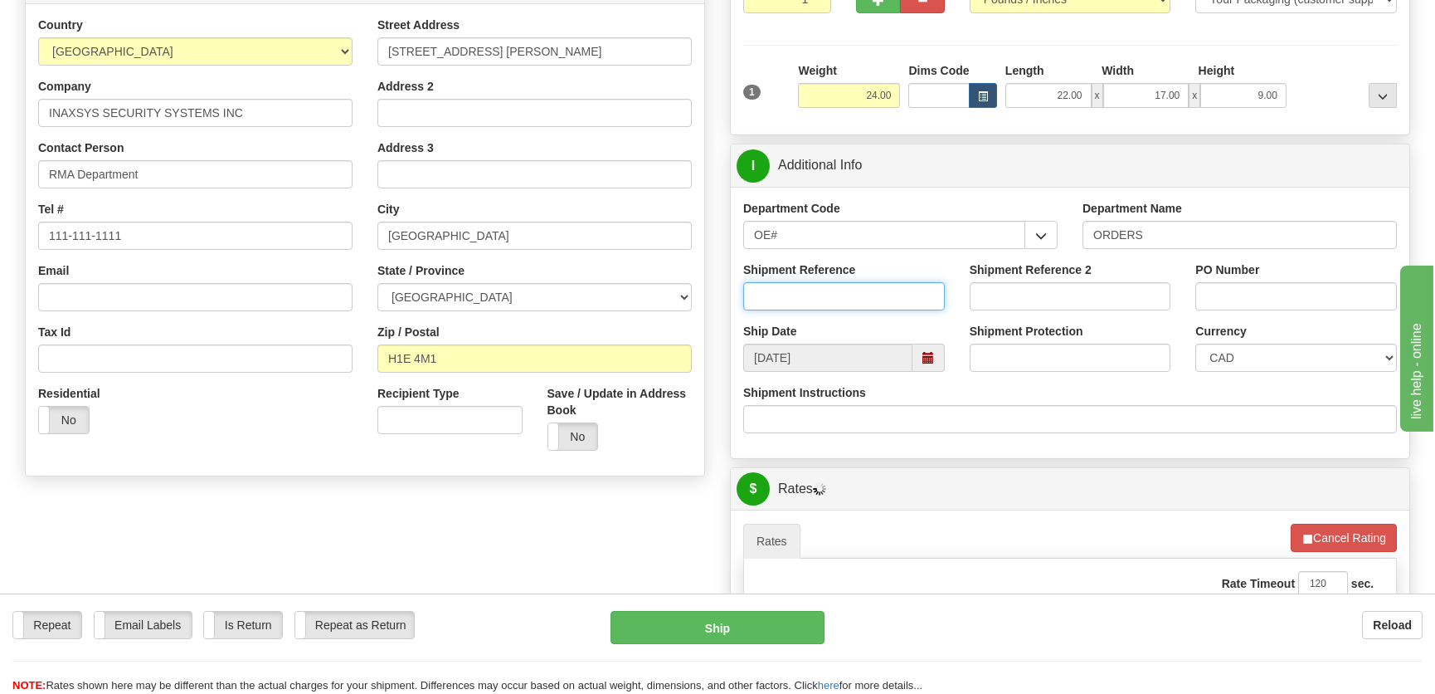
click at [829, 298] on input "Shipment Reference" at bounding box center [844, 296] width 202 height 28
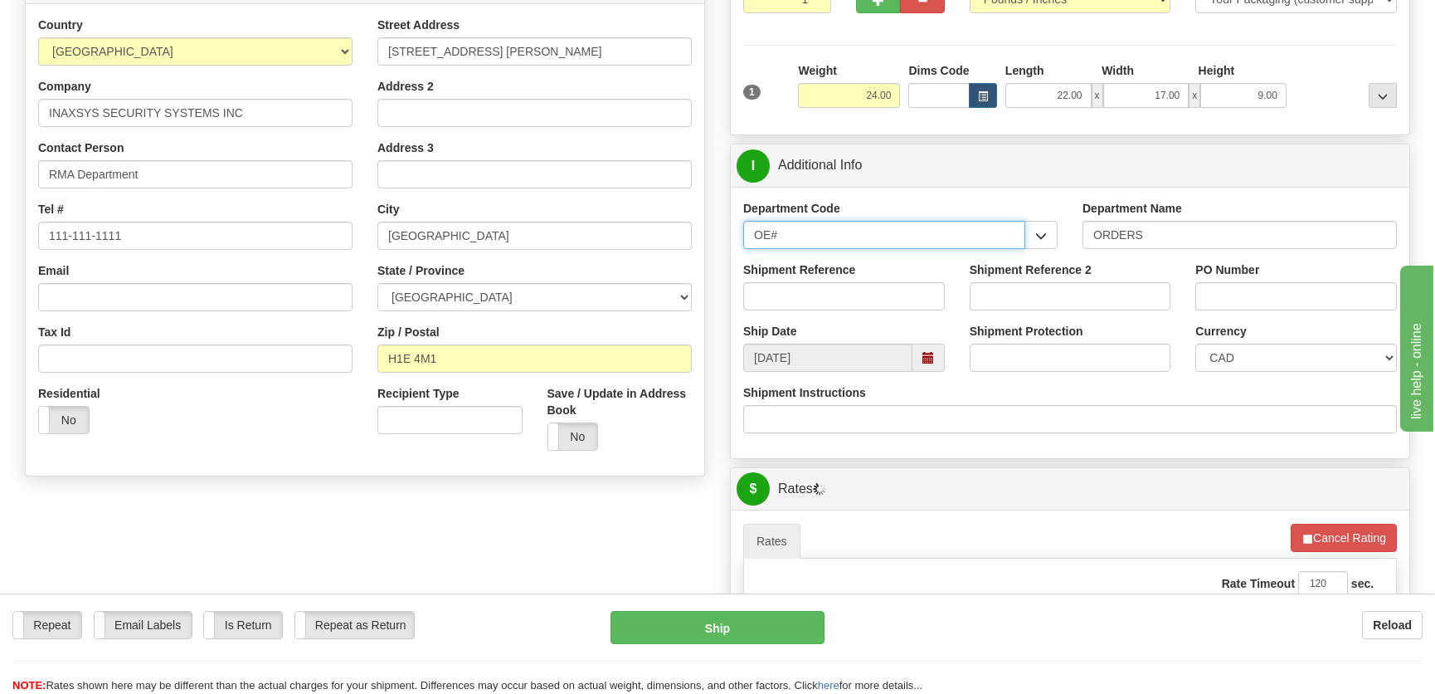
click at [862, 229] on input "OE#" at bounding box center [884, 235] width 282 height 28
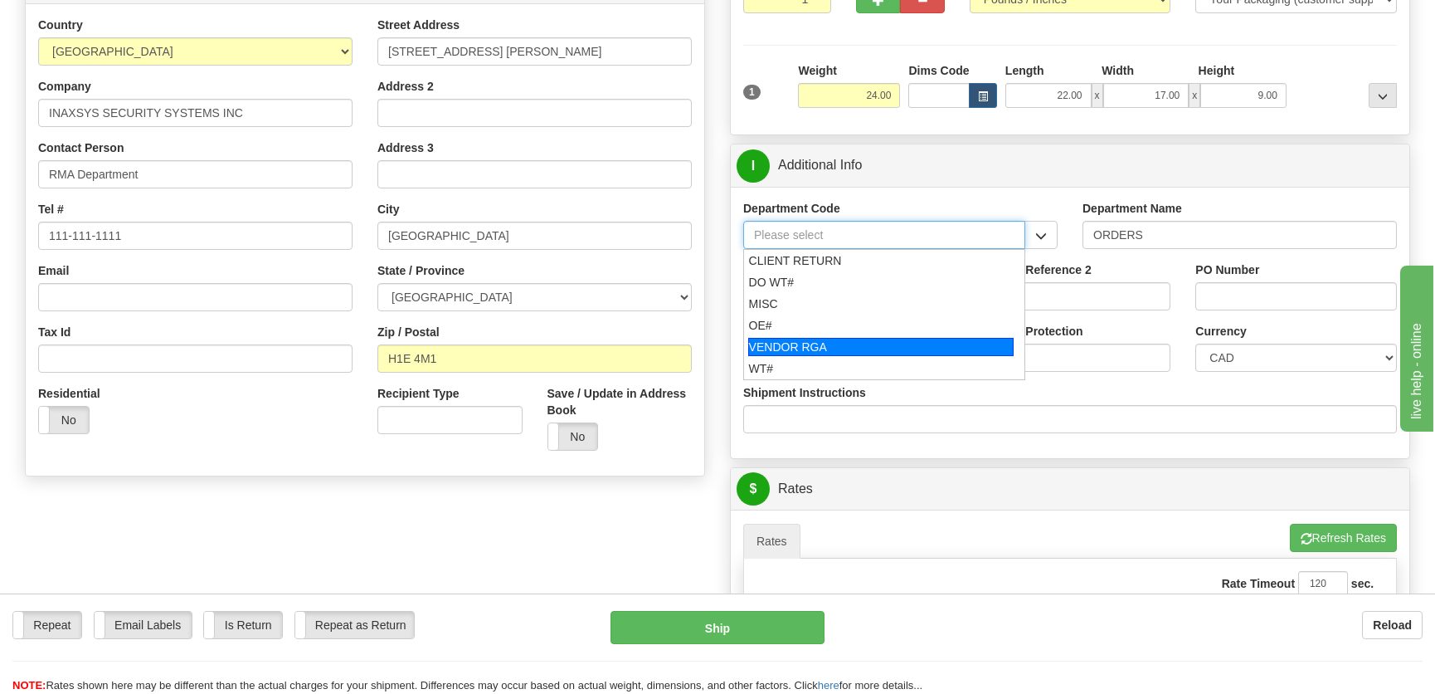
click at [829, 338] on div "VENDOR RGA" at bounding box center [881, 347] width 266 height 18
type input "VENDOR RGA"
type input "VENDOR RETURNS"
type input "VENDOR RGA"
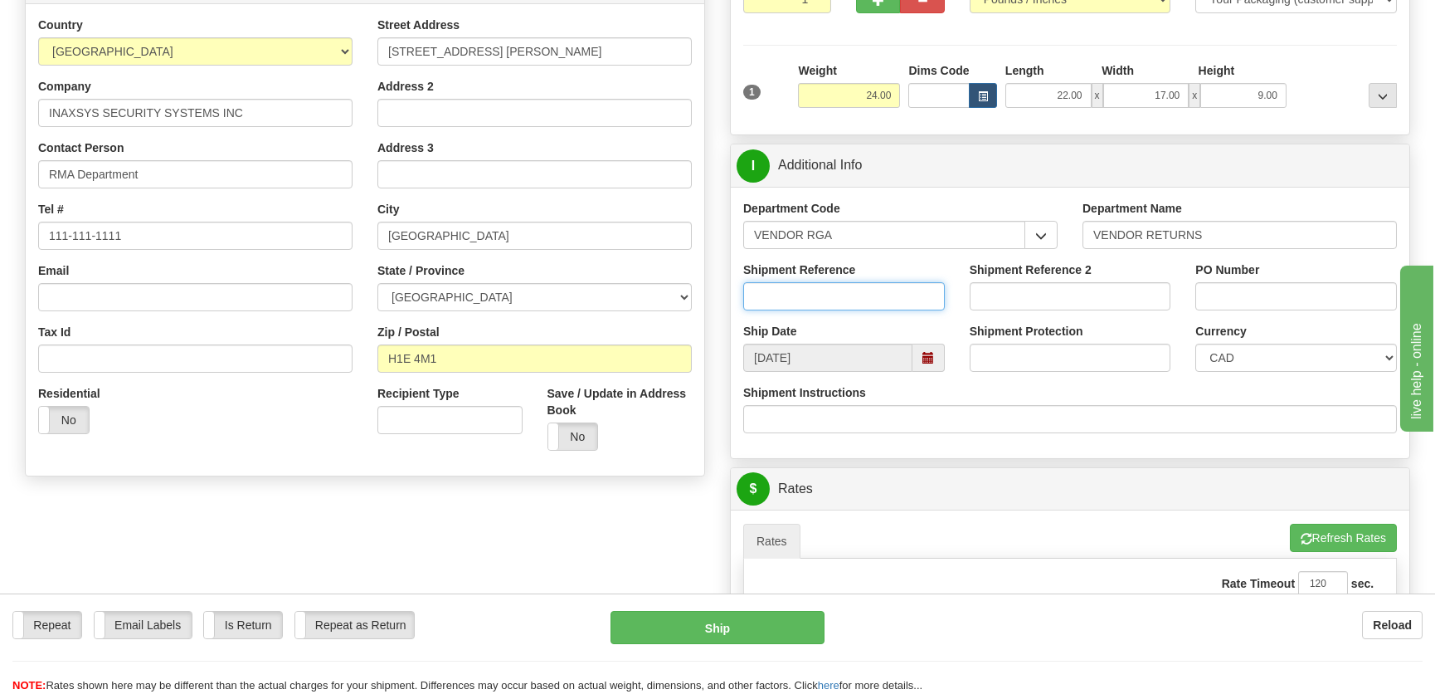
click at [835, 290] on input "Shipment Reference" at bounding box center [844, 296] width 202 height 28
type input "25103256"
click at [1277, 301] on input "PO Number" at bounding box center [1296, 296] width 202 height 28
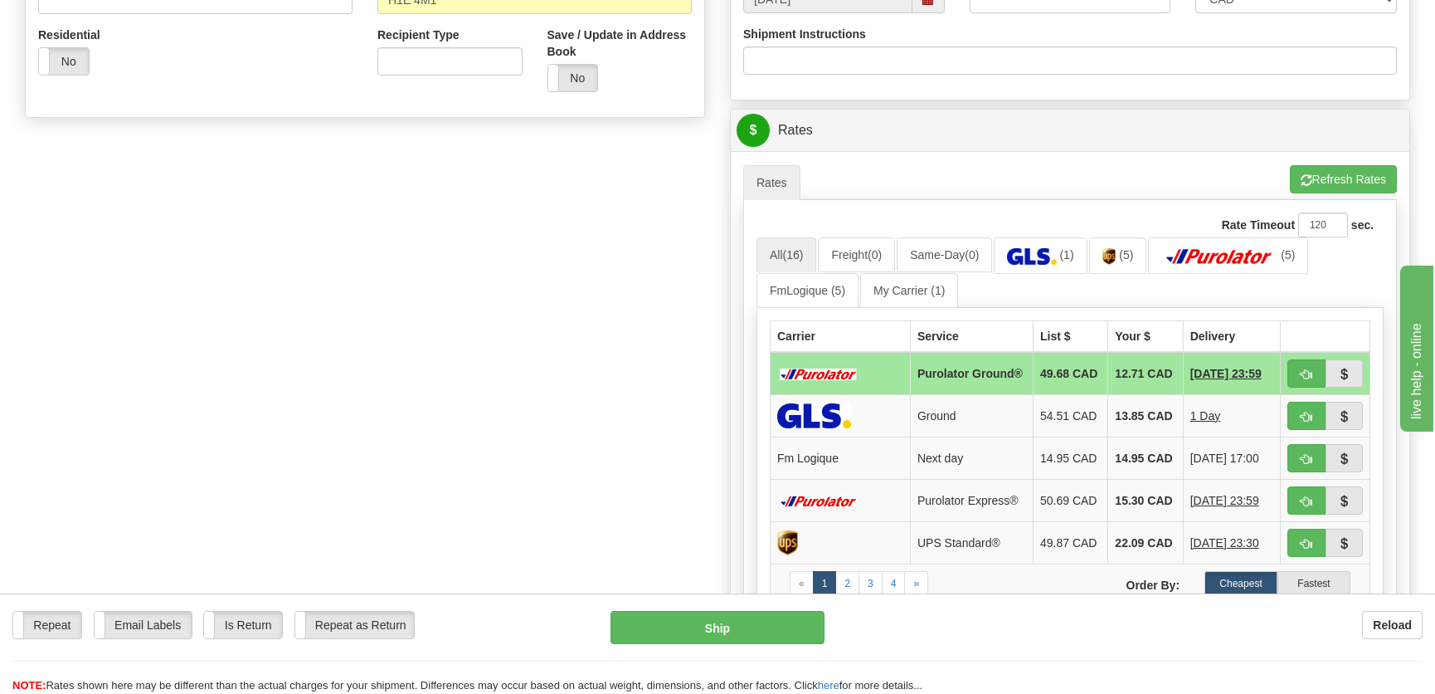
scroll to position [679, 0]
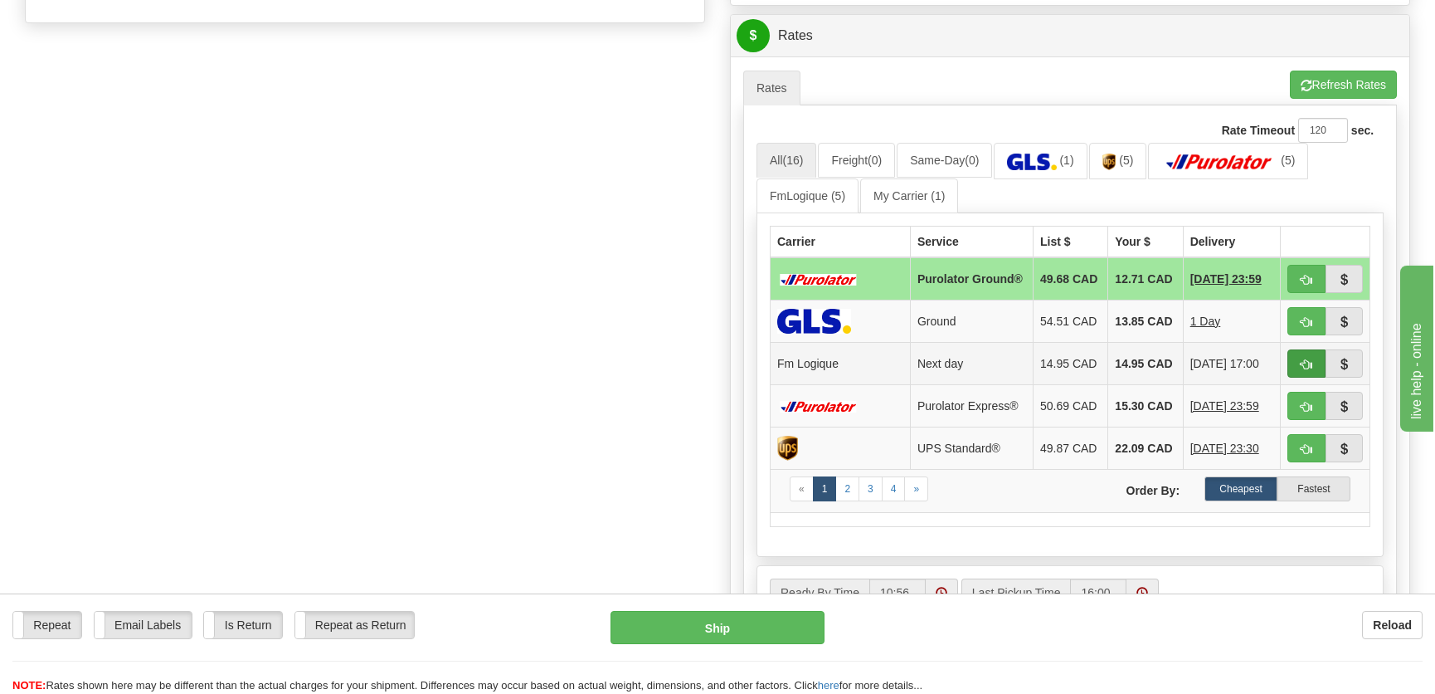
type input "."
click at [1304, 360] on span "button" at bounding box center [1307, 364] width 12 height 11
type input "jour"
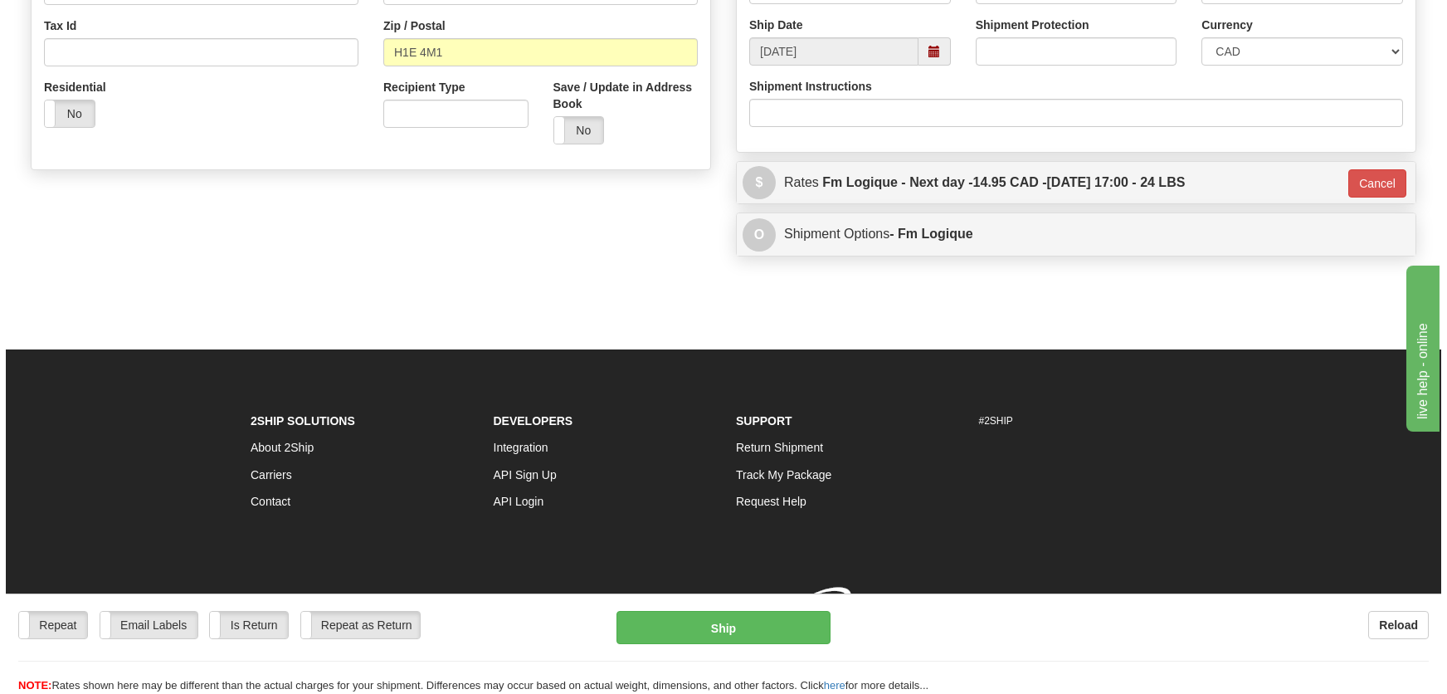
scroll to position [555, 0]
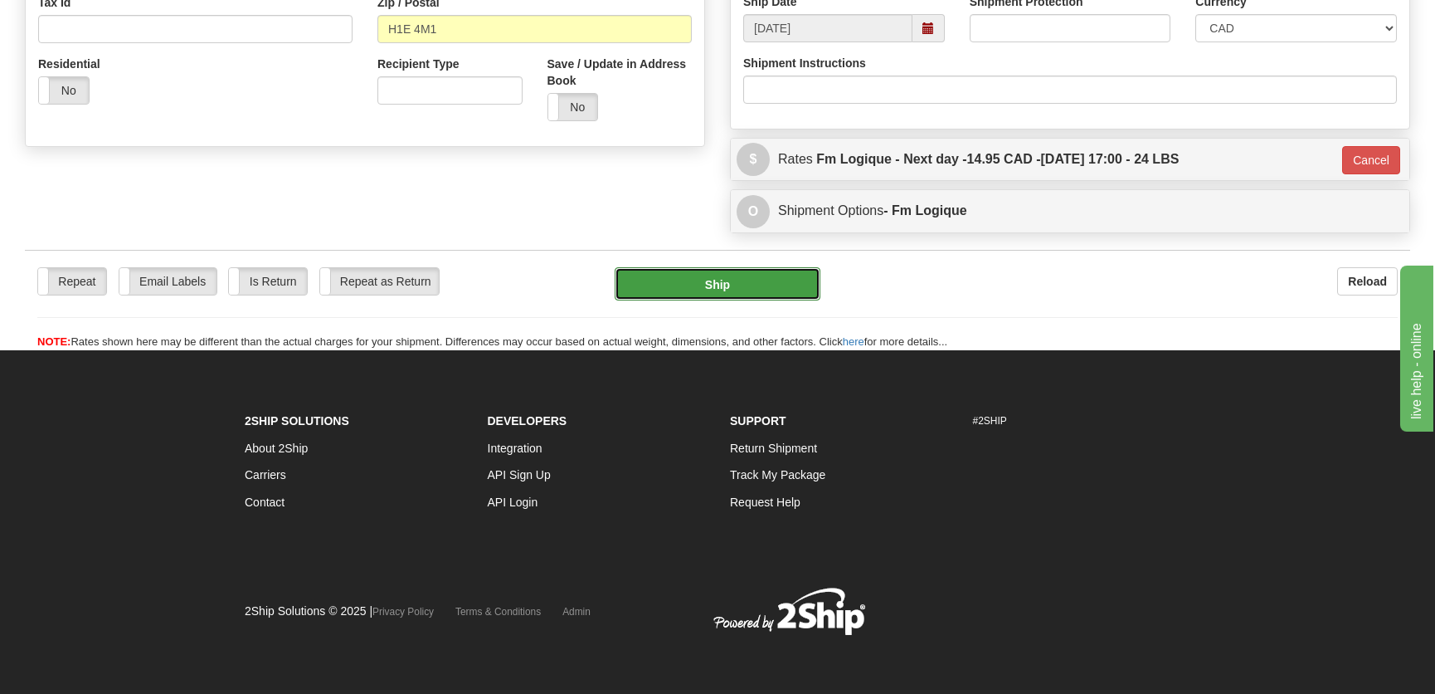
click at [737, 299] on button "Ship" at bounding box center [718, 283] width 206 height 33
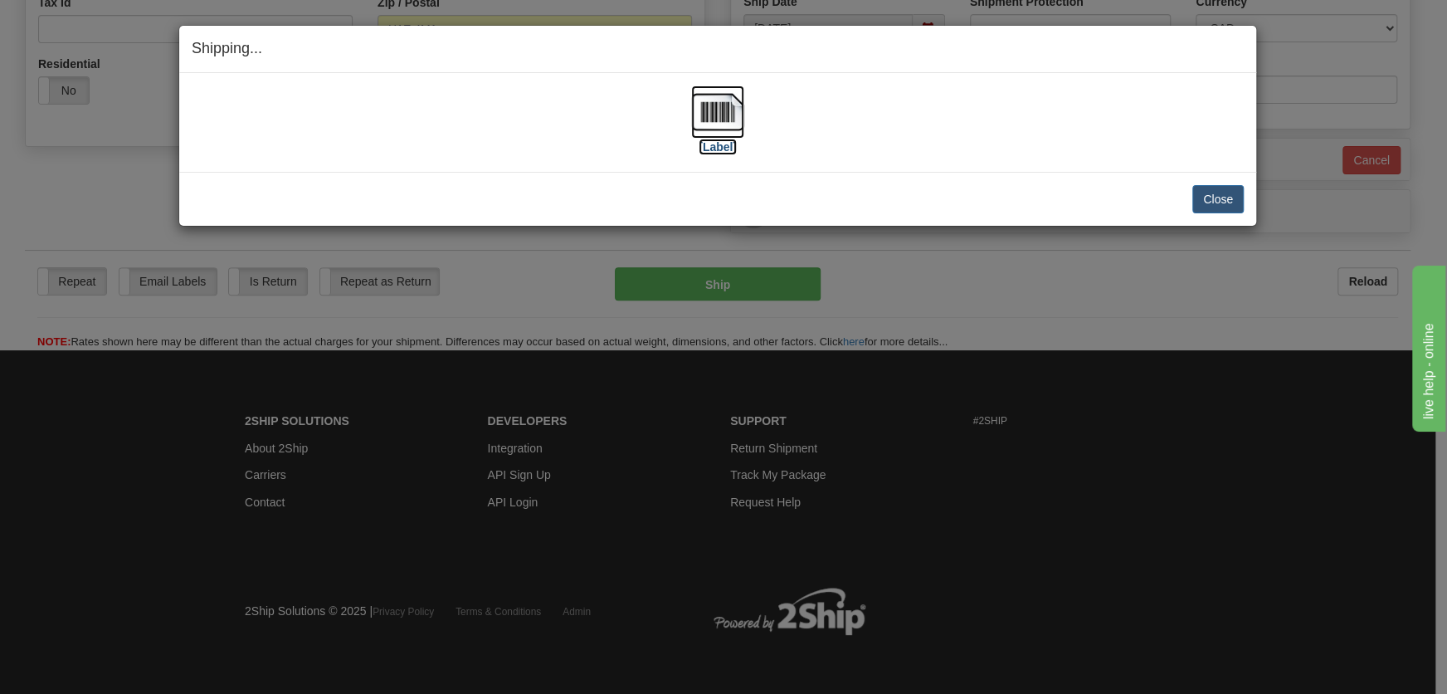
click at [731, 134] on img at bounding box center [717, 111] width 53 height 53
click at [1232, 207] on button "Close" at bounding box center [1217, 199] width 51 height 28
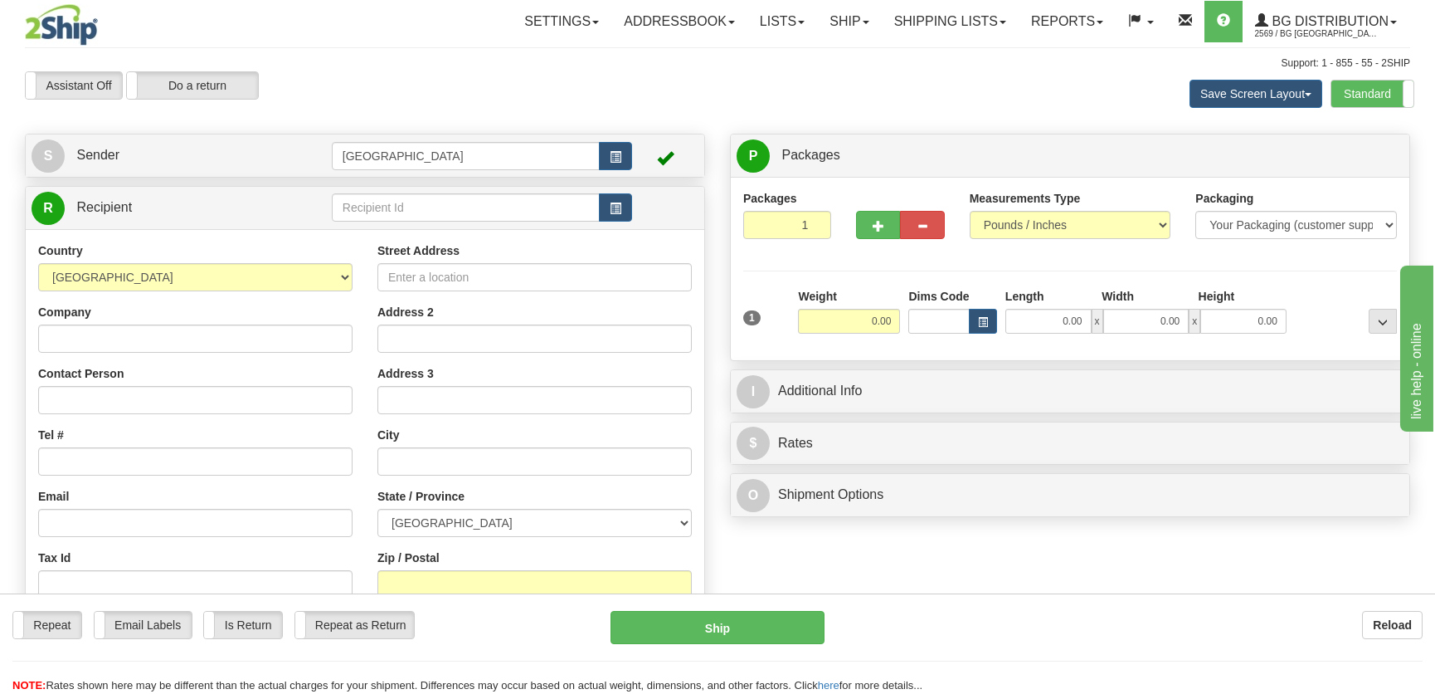
click at [854, 347] on div "Packaging Your Packaging (customer supplied) Envelope (carrier supplied) Pack (…" at bounding box center [1097, 347] width 607 height 1
click at [788, 90] on div "Assistant On Assistant Off Do a return Do a return Previous Next Save Screen La…" at bounding box center [717, 93] width 1410 height 45
